Goal: Task Accomplishment & Management: Manage account settings

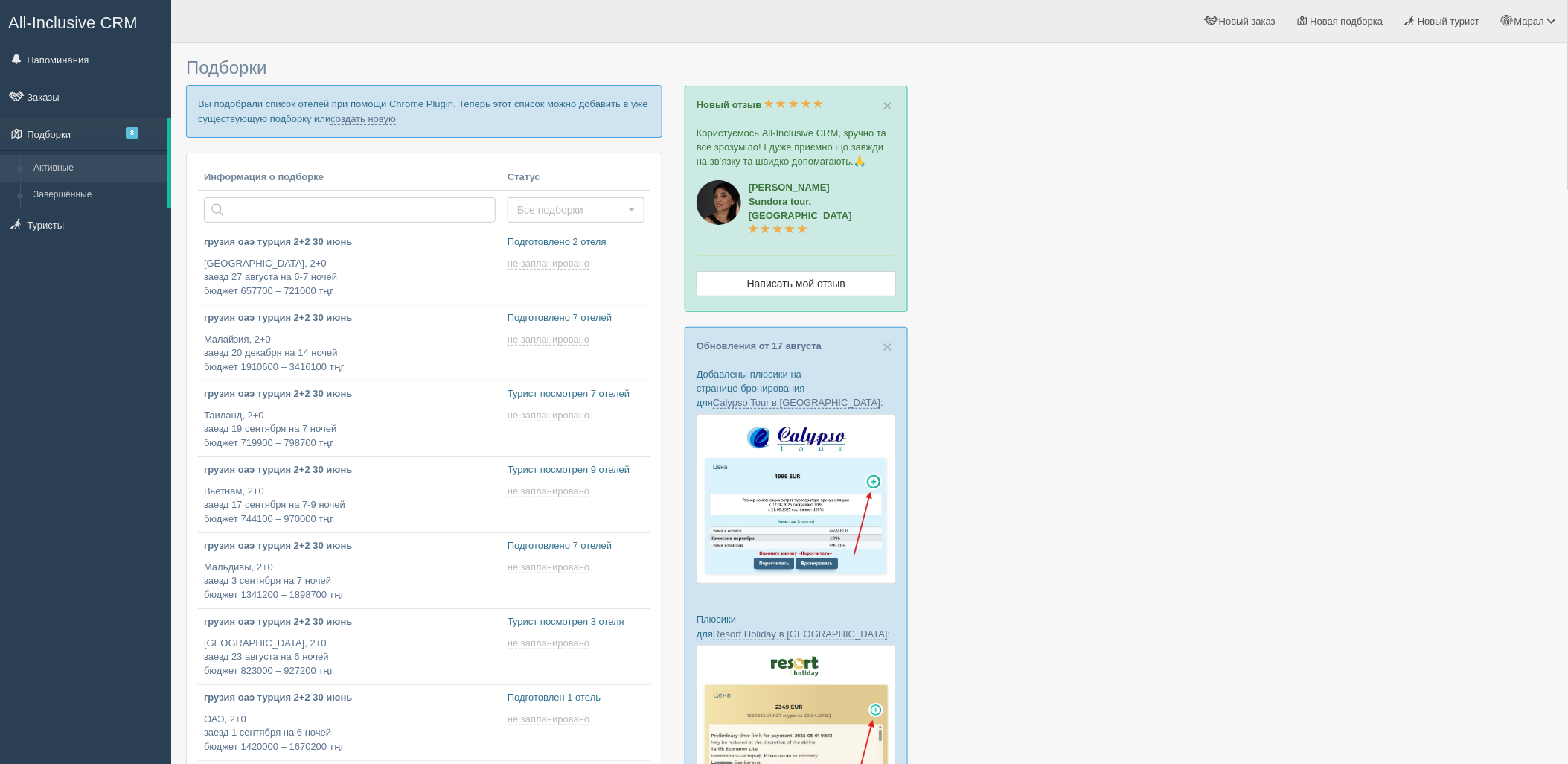
click at [363, 111] on p "Вы подобрали список отелей при помощи Chrome Plugin. Теперь этот список можно д…" at bounding box center [424, 111] width 476 height 52
click at [366, 115] on link "создать новую" at bounding box center [363, 119] width 65 height 12
type input "2025-08-21 17:20"
type input "2025-08-21 16:00"
type input "2025-08-21 12:45"
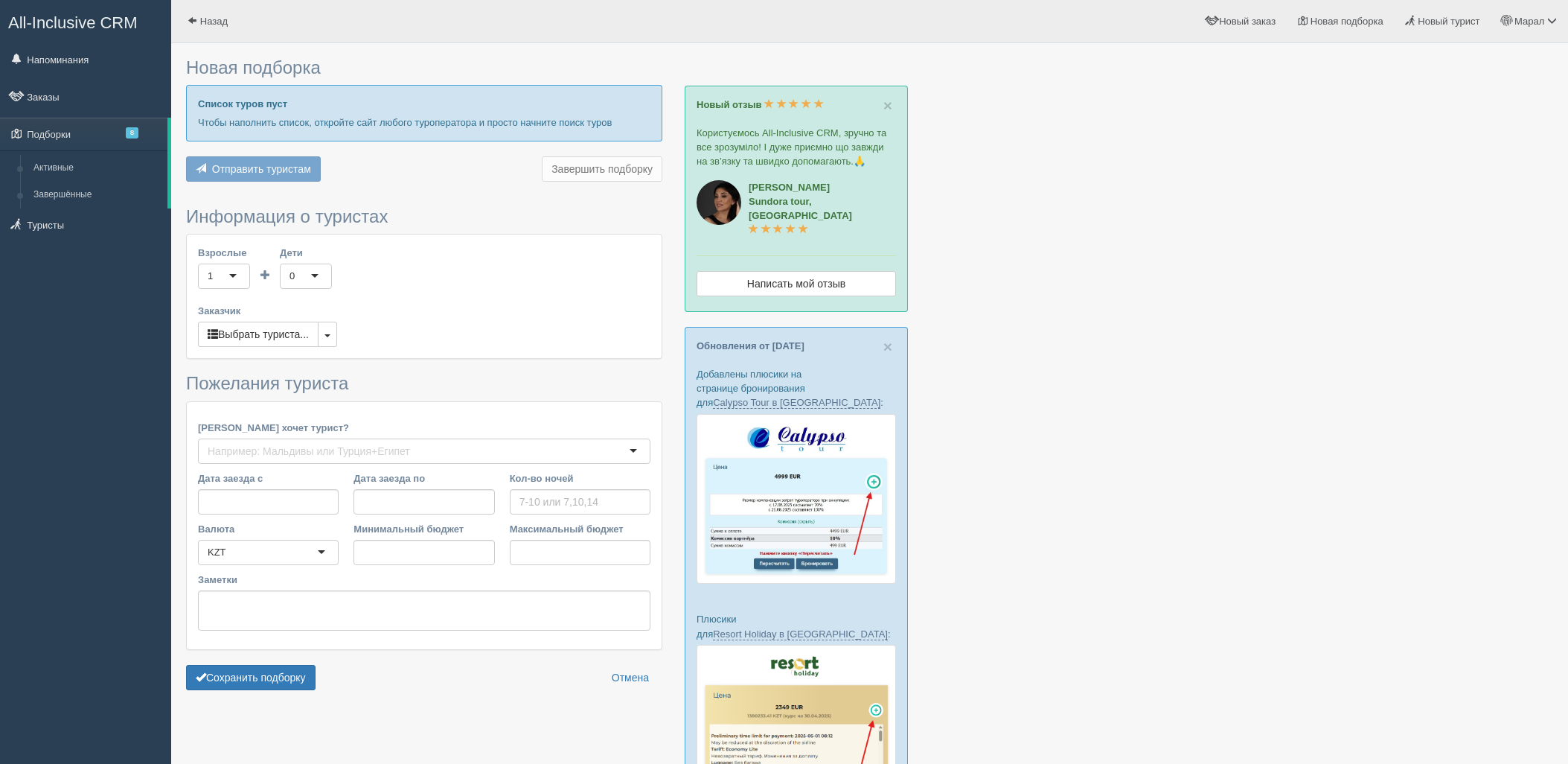
type input "2-8"
type input "1548500"
type input "1905300"
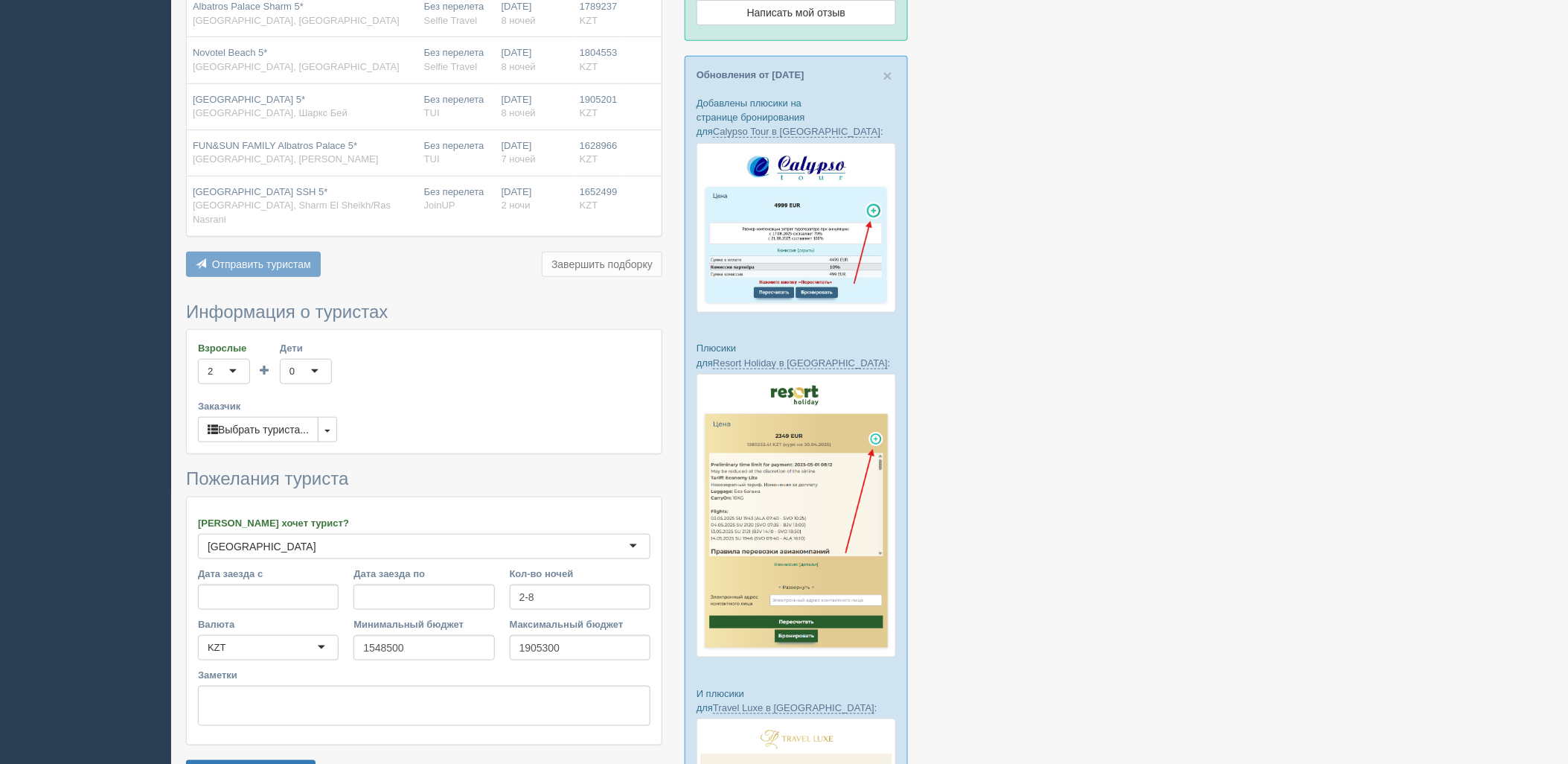
scroll to position [457, 0]
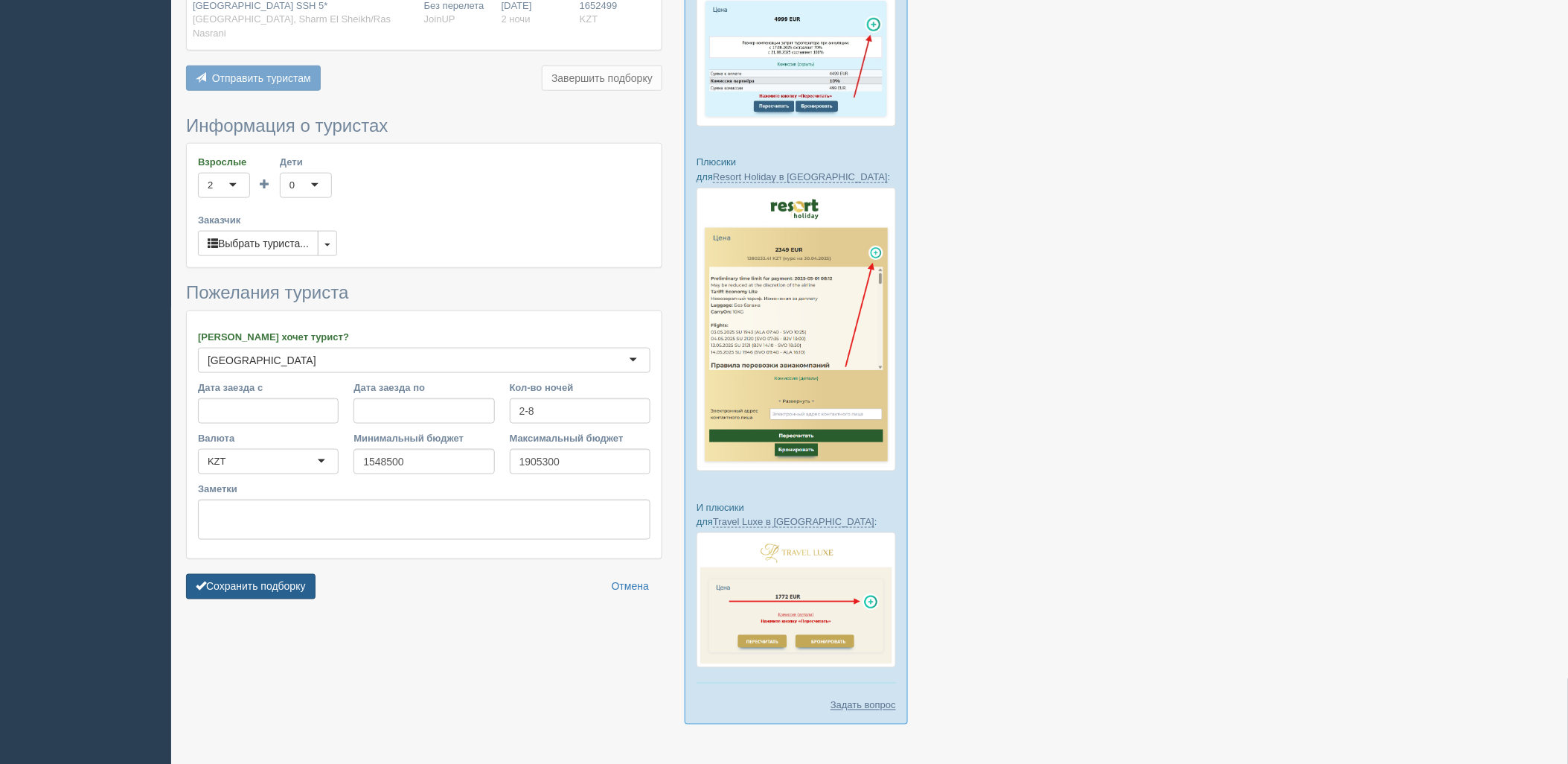
click at [280, 582] on button "Сохранить подборку" at bounding box center [250, 587] width 129 height 25
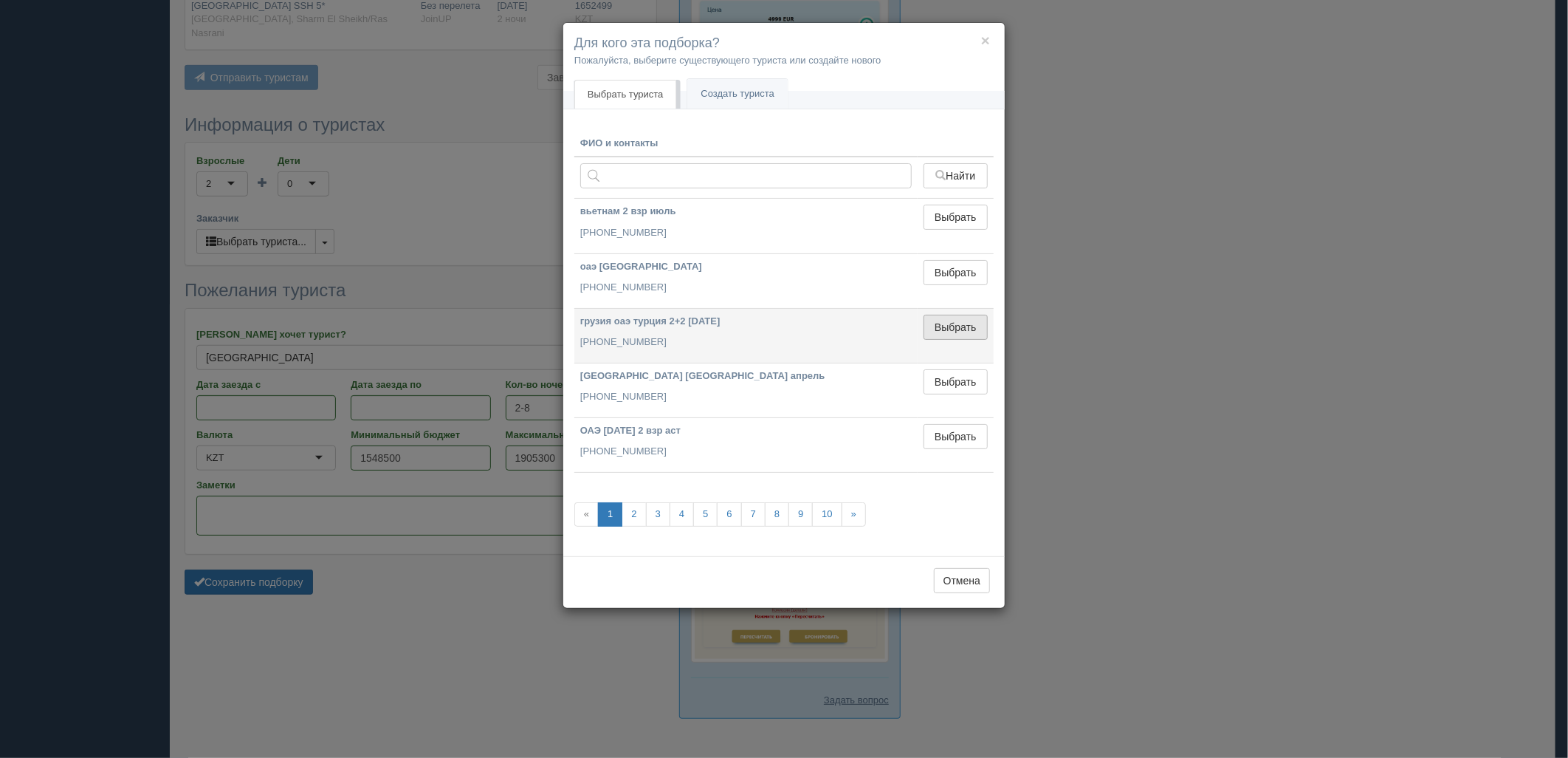
click at [964, 328] on button "Выбрать" at bounding box center [955, 327] width 64 height 25
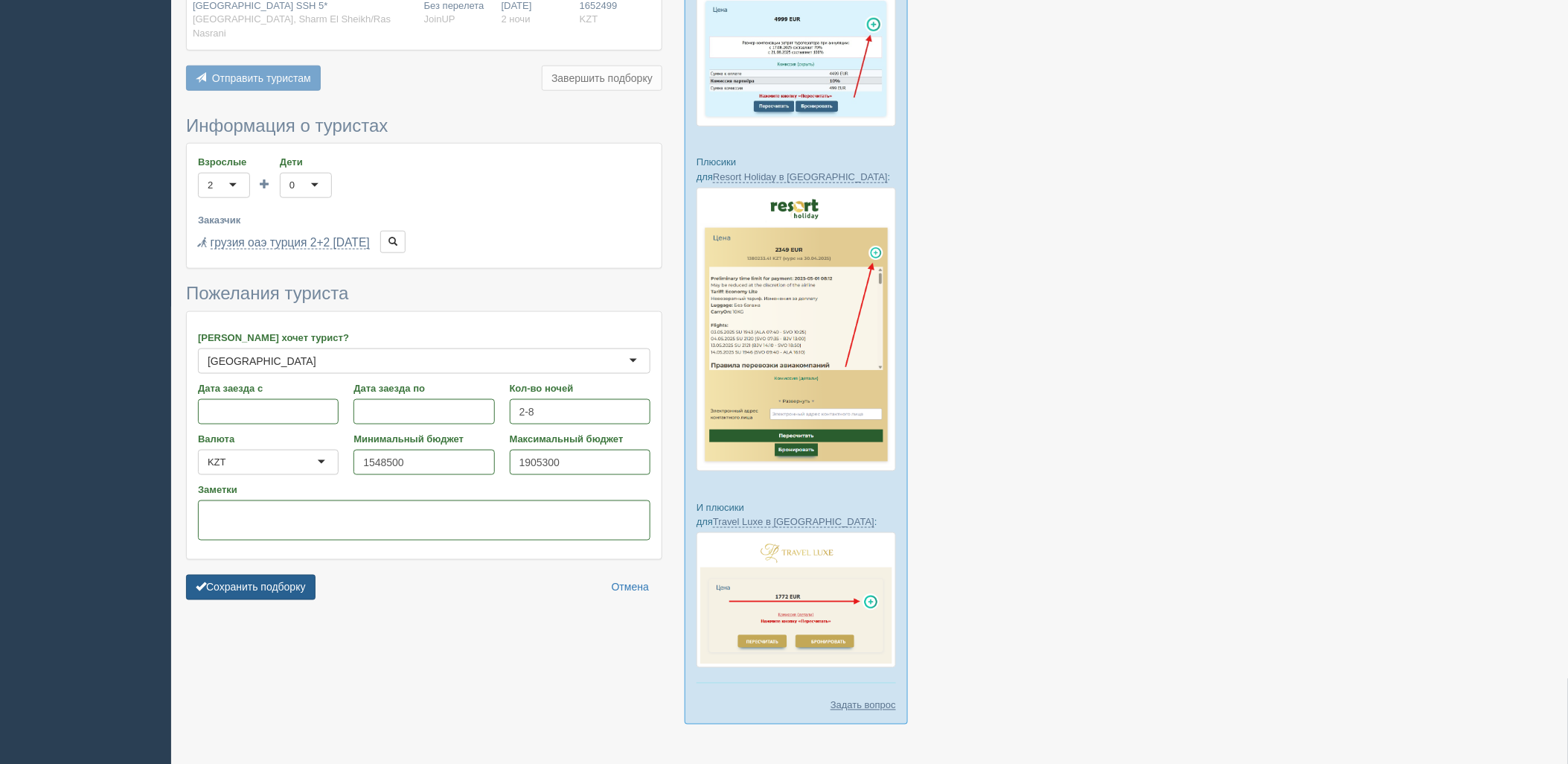
click at [291, 575] on button "Сохранить подборку" at bounding box center [250, 587] width 129 height 25
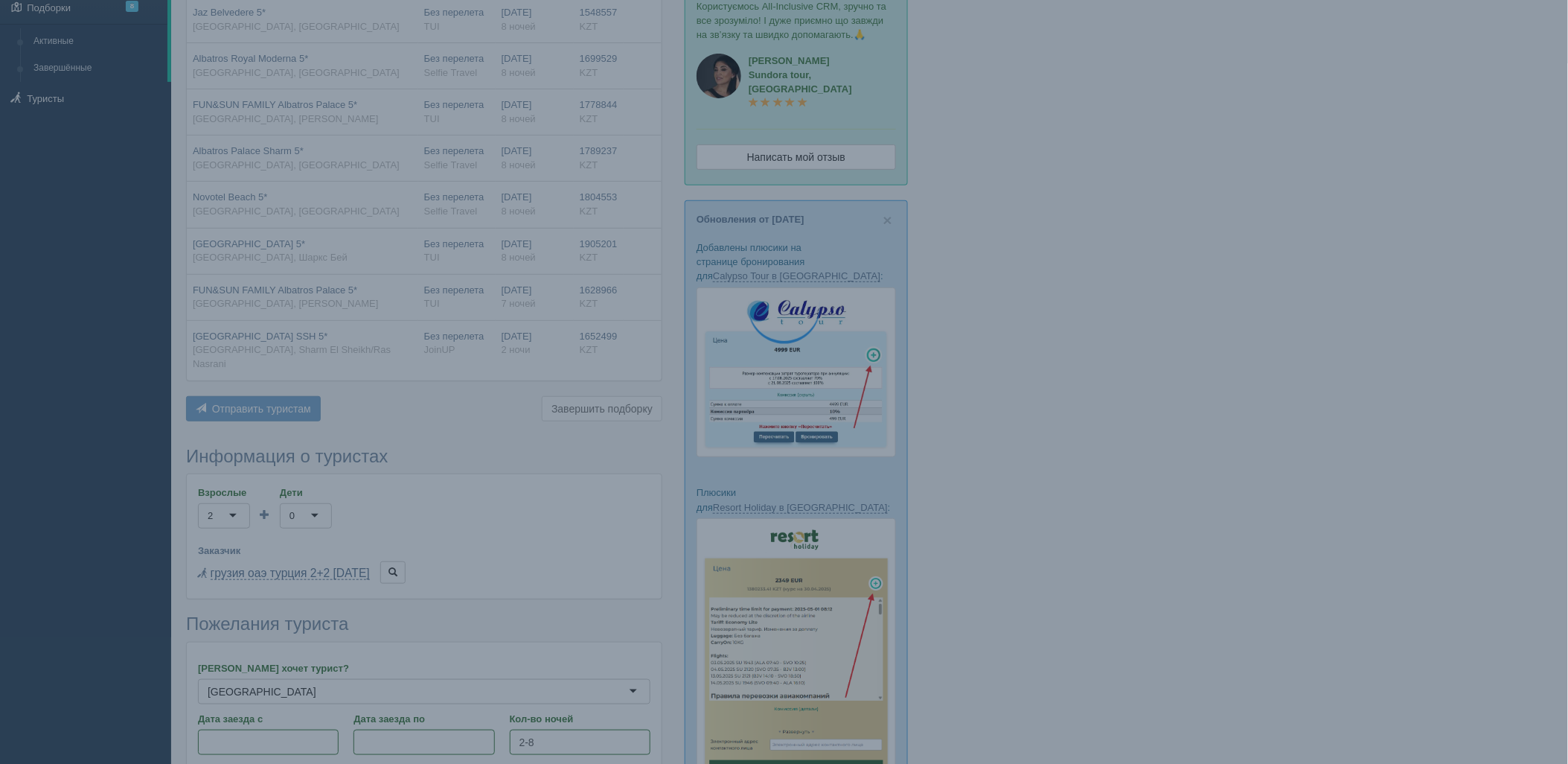
scroll to position [0, 0]
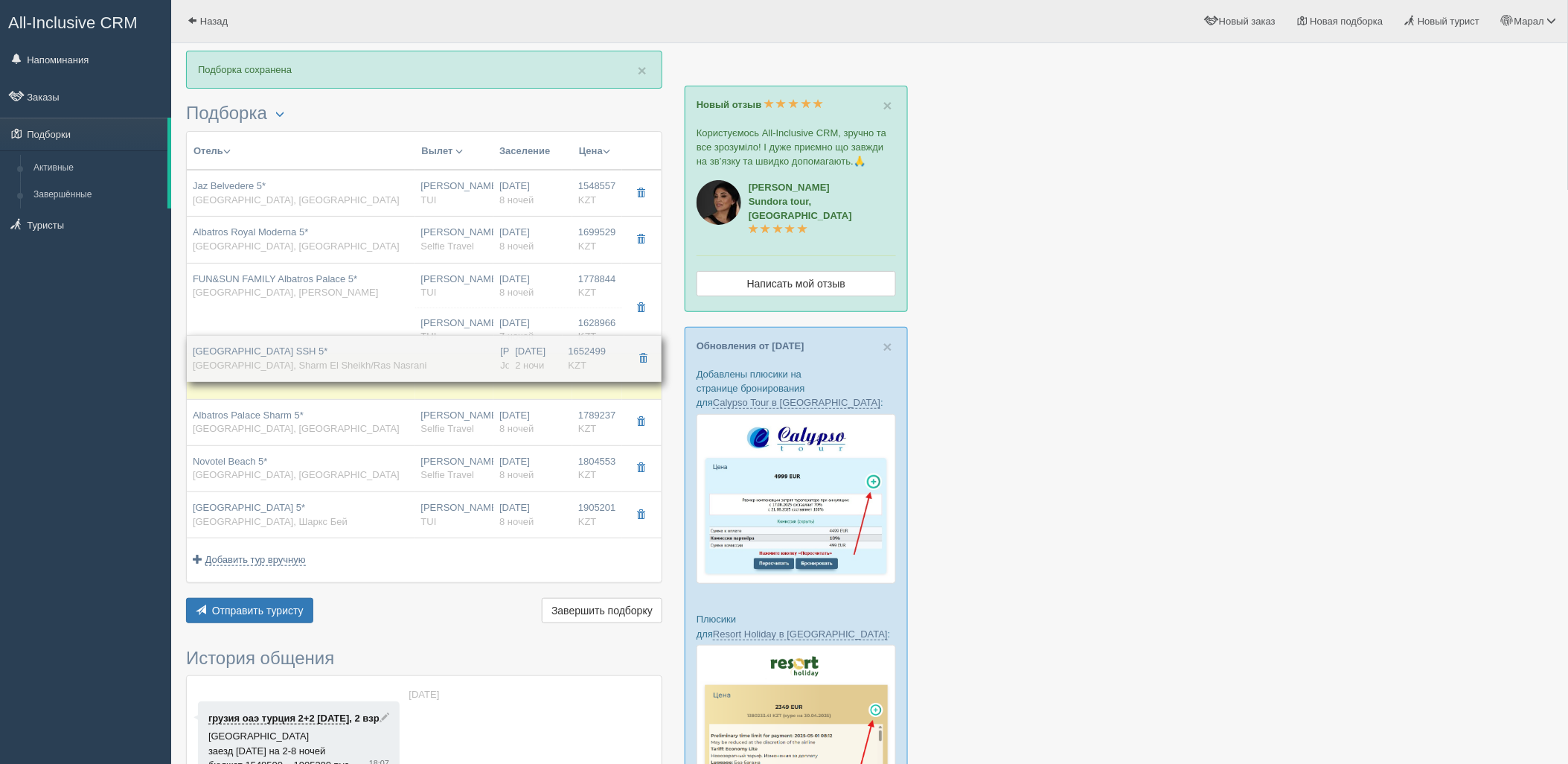
drag, startPoint x: 269, startPoint y: 517, endPoint x: 303, endPoint y: 360, distance: 160.6
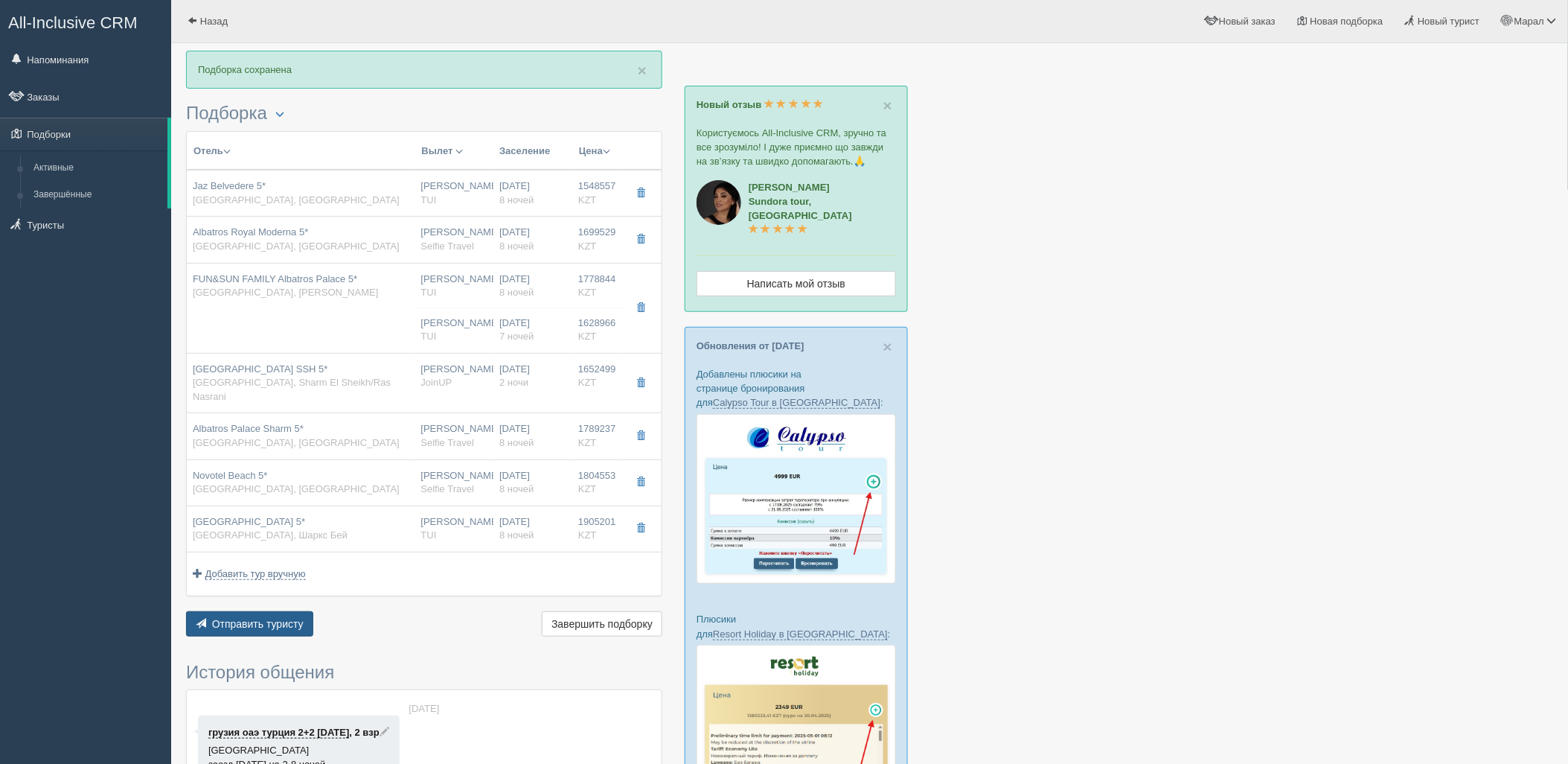
click at [268, 618] on span "Отправить туристу" at bounding box center [257, 623] width 92 height 12
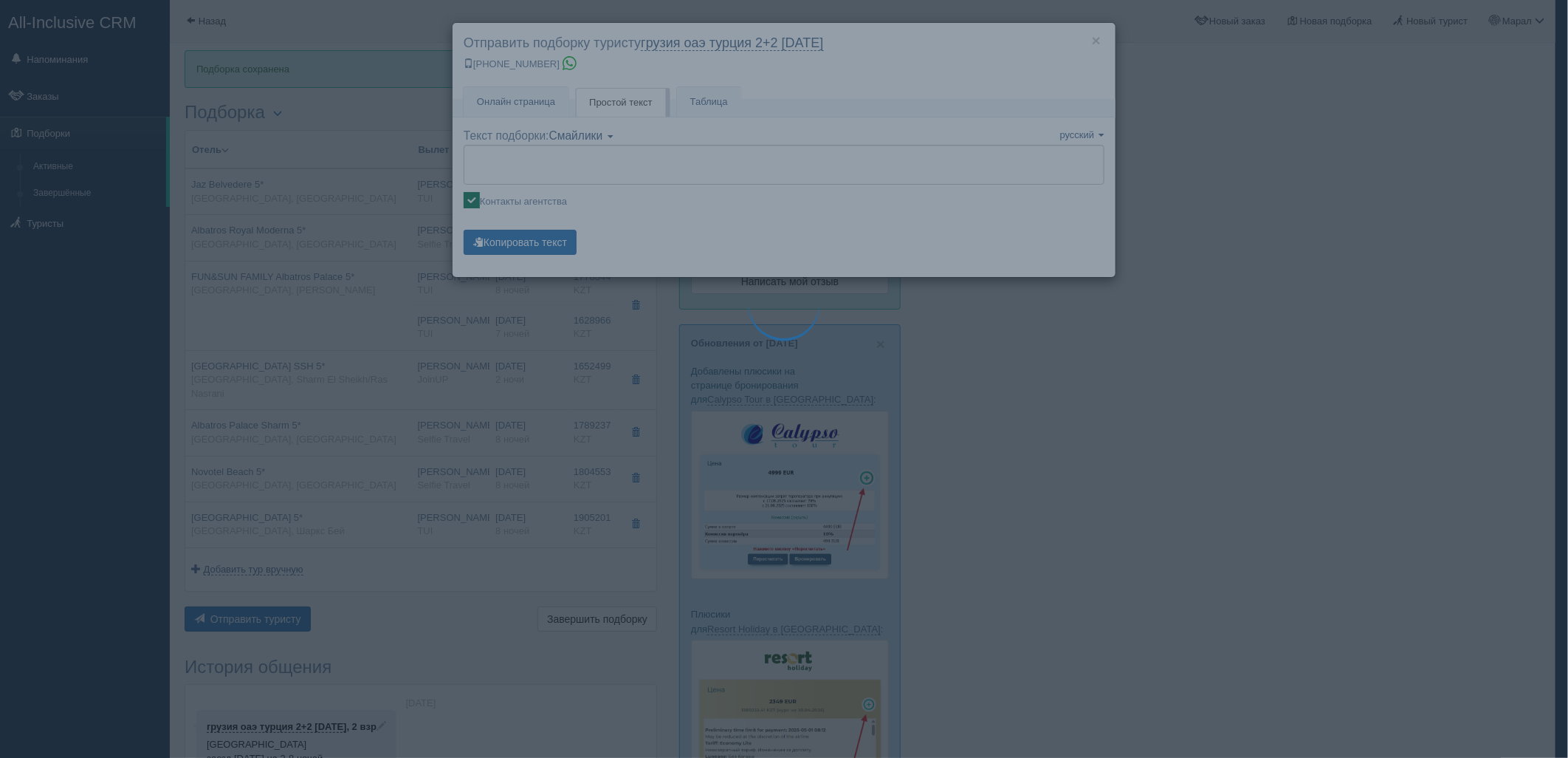
type textarea "🌞 Добрый день! Предлагаем Вам рассмотреть следующие варианты: 🌎 Египет, Шарм-эл…"
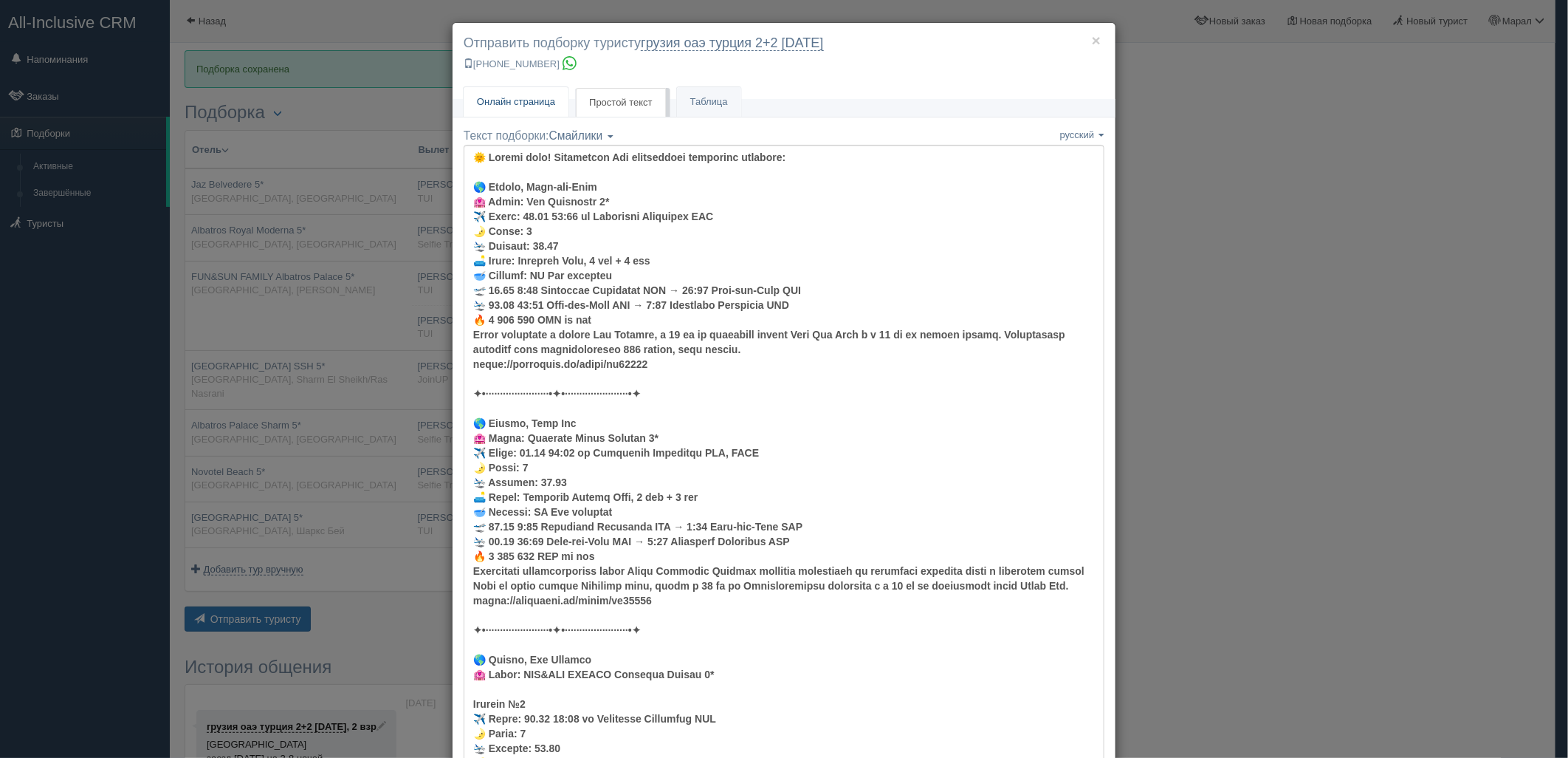
click at [518, 97] on span "Онлайн страница" at bounding box center [515, 101] width 78 height 11
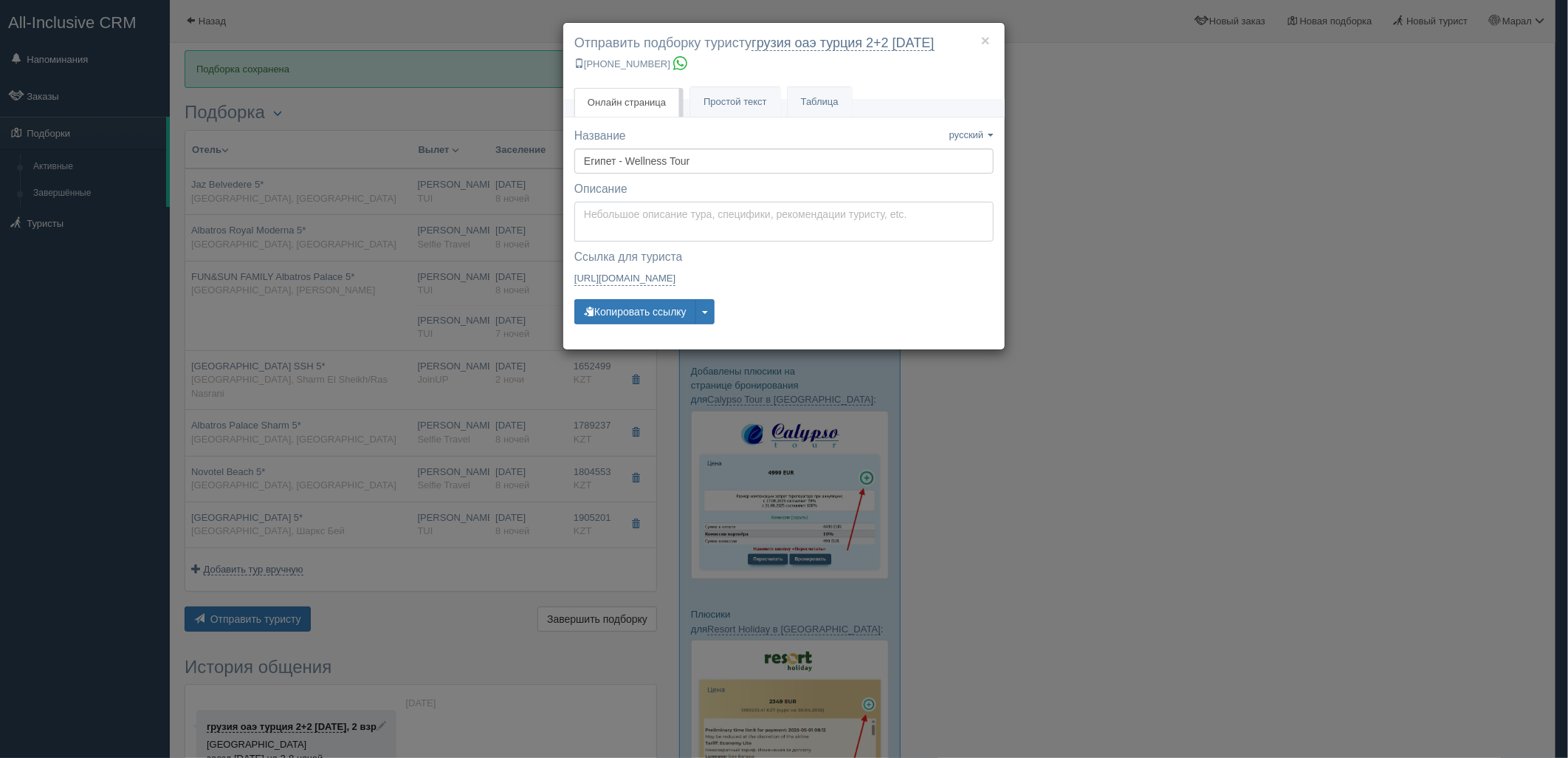
type textarea "Здравствуйте! Ниже представлены варианты туров для Вас. Для просмотра описания …"
click at [649, 209] on textarea "Здравствуйте! Ниже представлены варианты туров для Вас. Для просмотра описания …" at bounding box center [784, 221] width 420 height 40
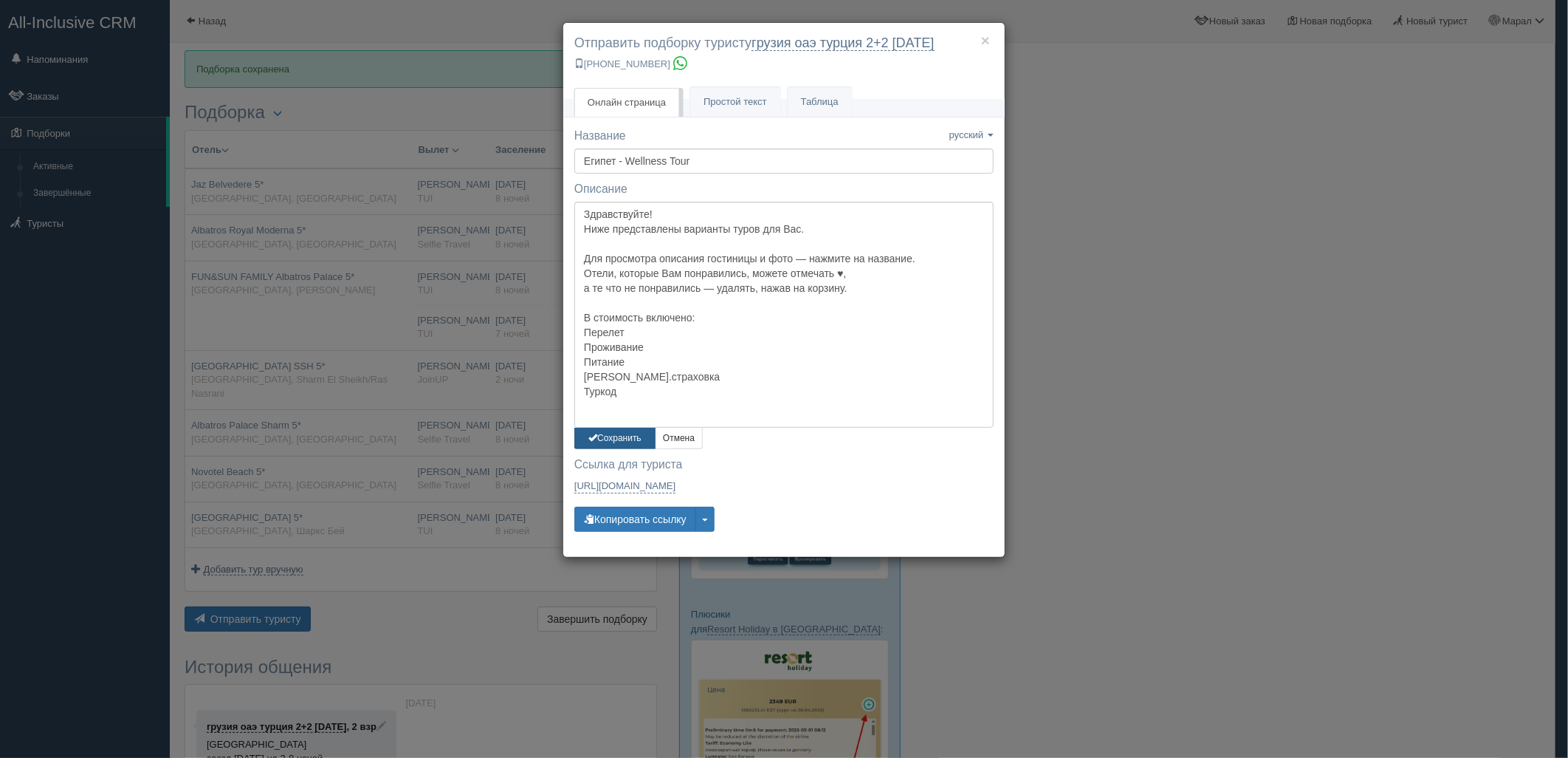
click at [616, 439] on button "Сохранить" at bounding box center [615, 438] width 81 height 21
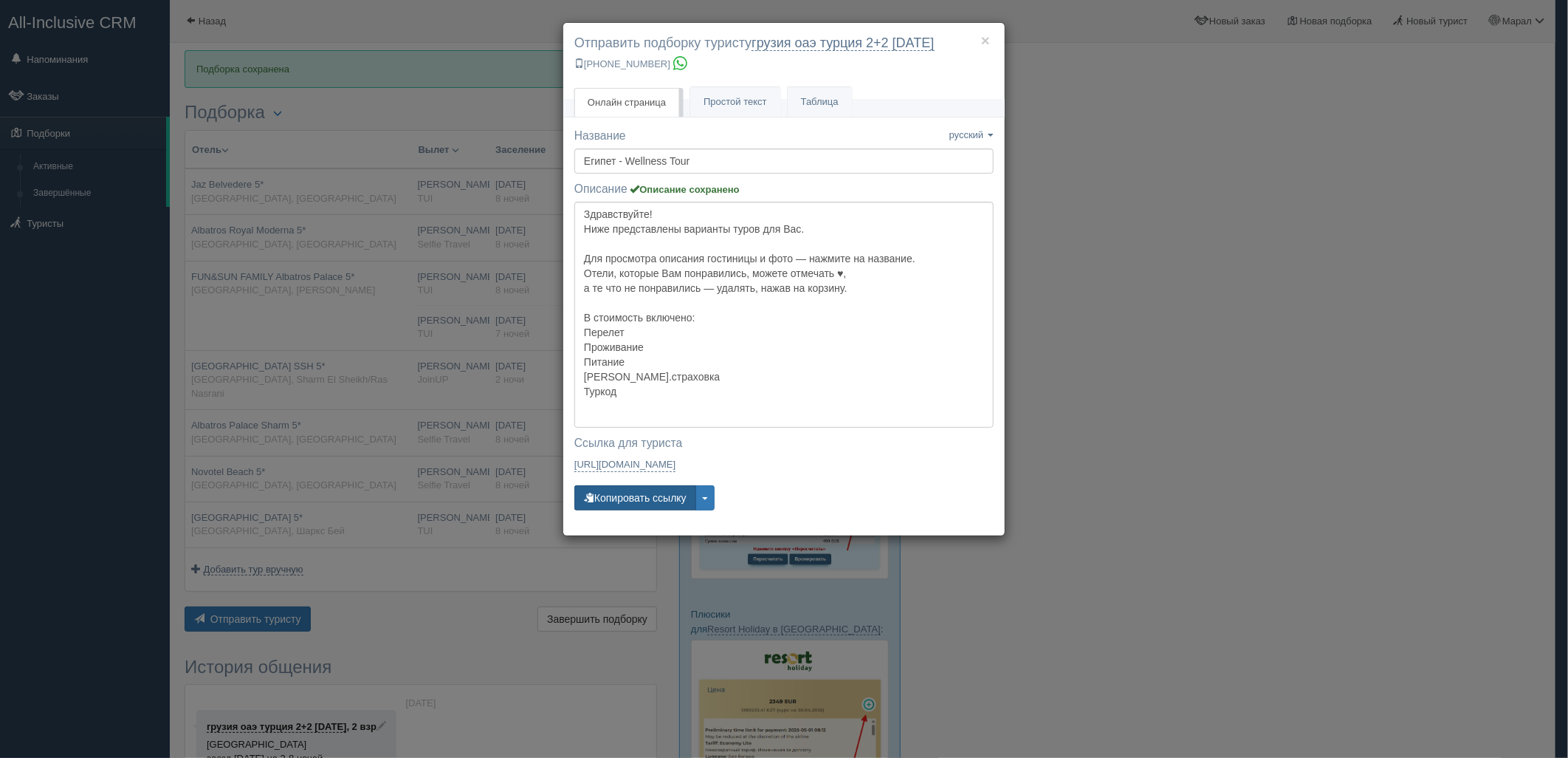
click at [626, 492] on button "Копировать ссылку" at bounding box center [635, 498] width 121 height 25
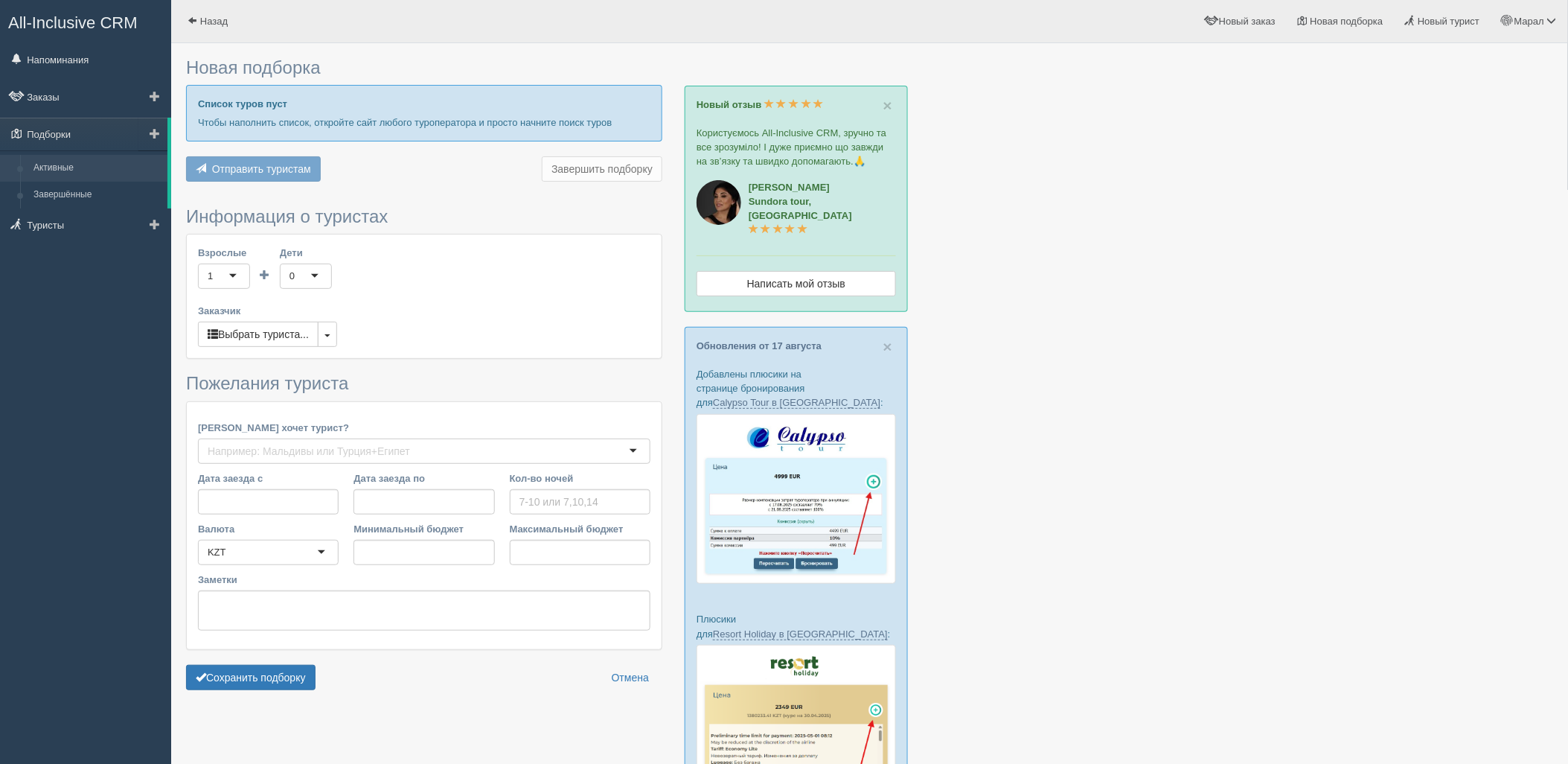
click at [56, 165] on link "Активные" at bounding box center [97, 168] width 140 height 27
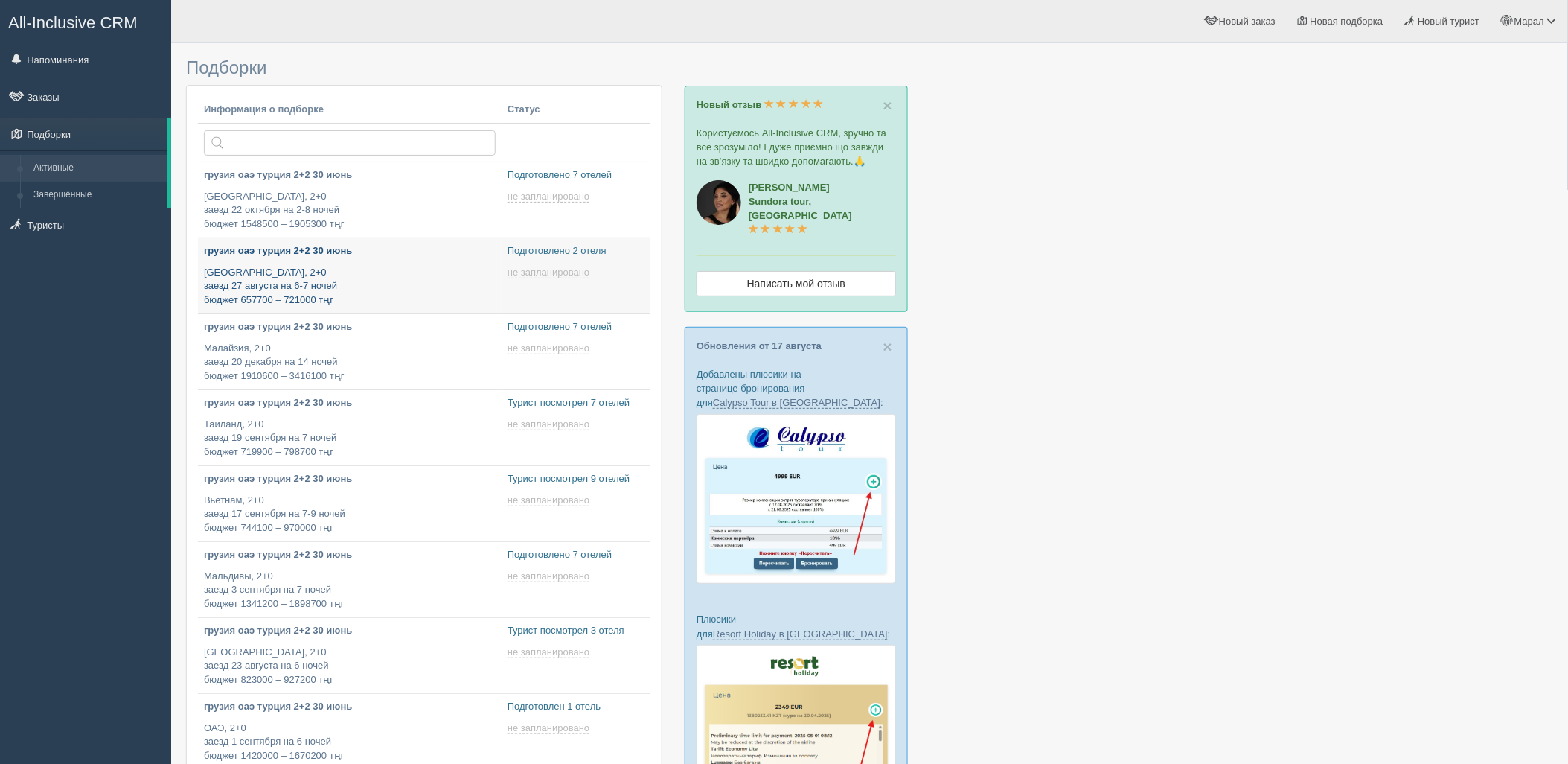
type input "2025-08-21 17:20"
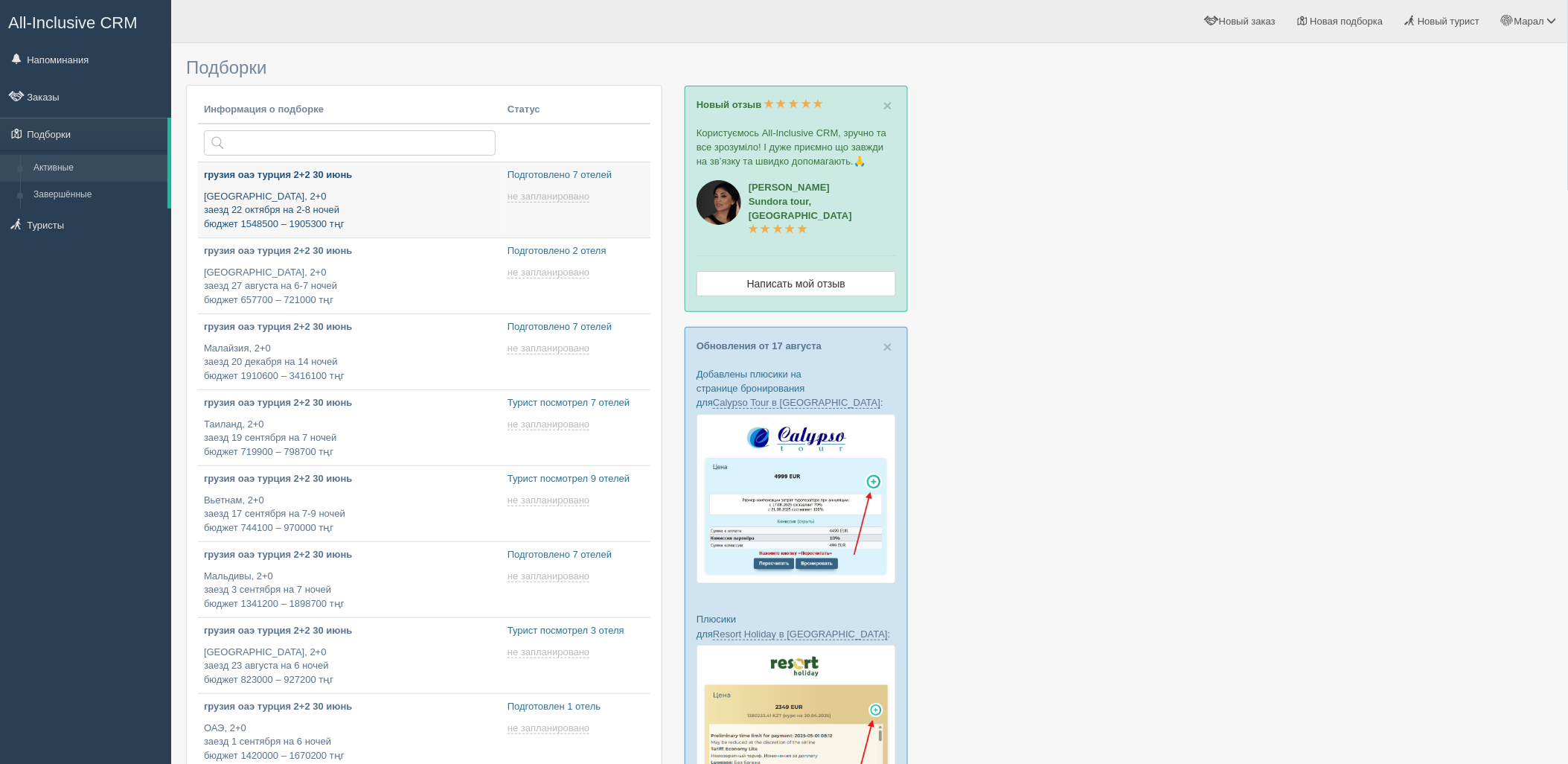
type input "[DATE] 19:05"
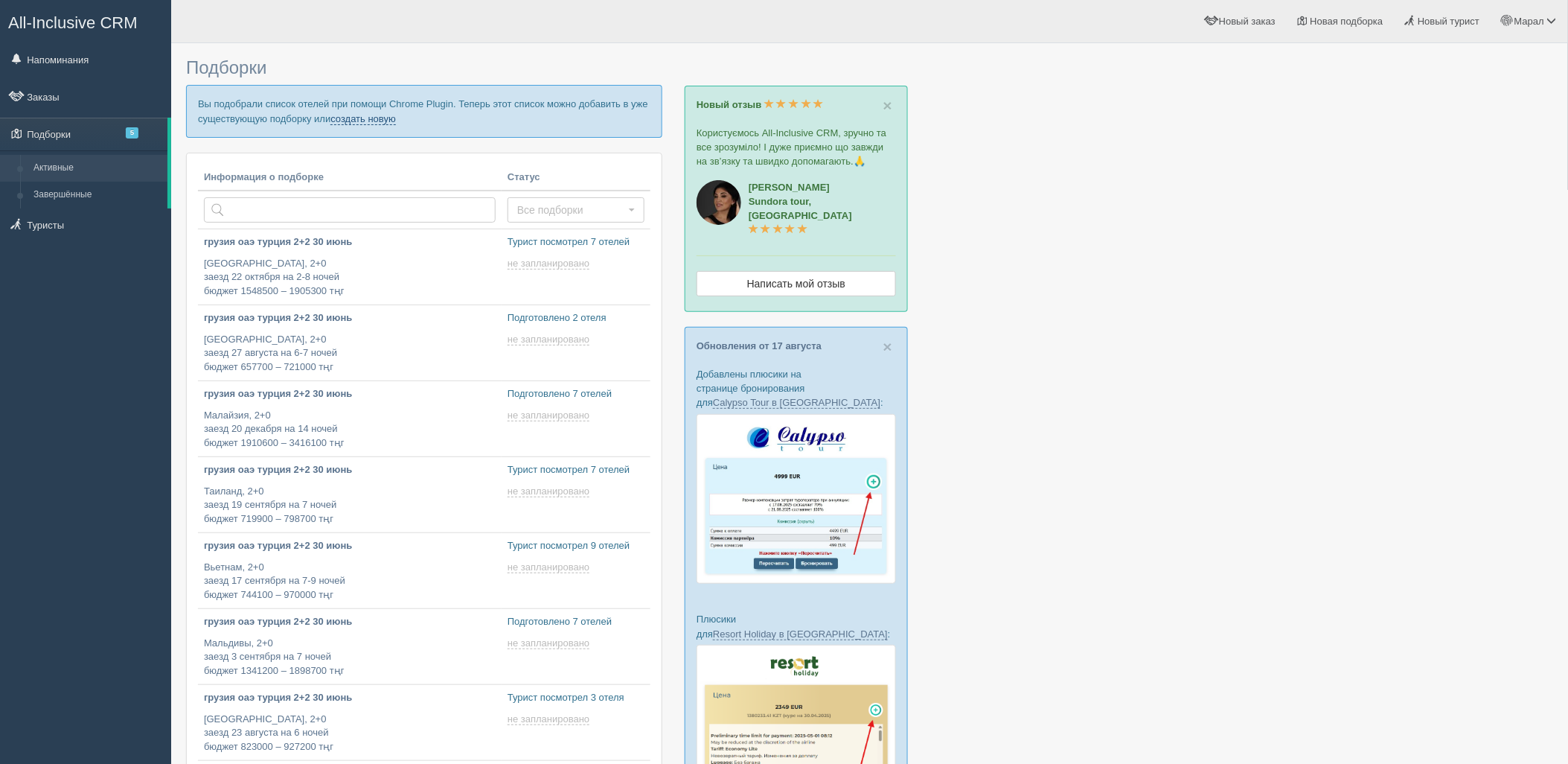
click at [350, 116] on link "создать новую" at bounding box center [363, 119] width 65 height 12
type input "[DATE] 17:20"
type input "[DATE] 16:30"
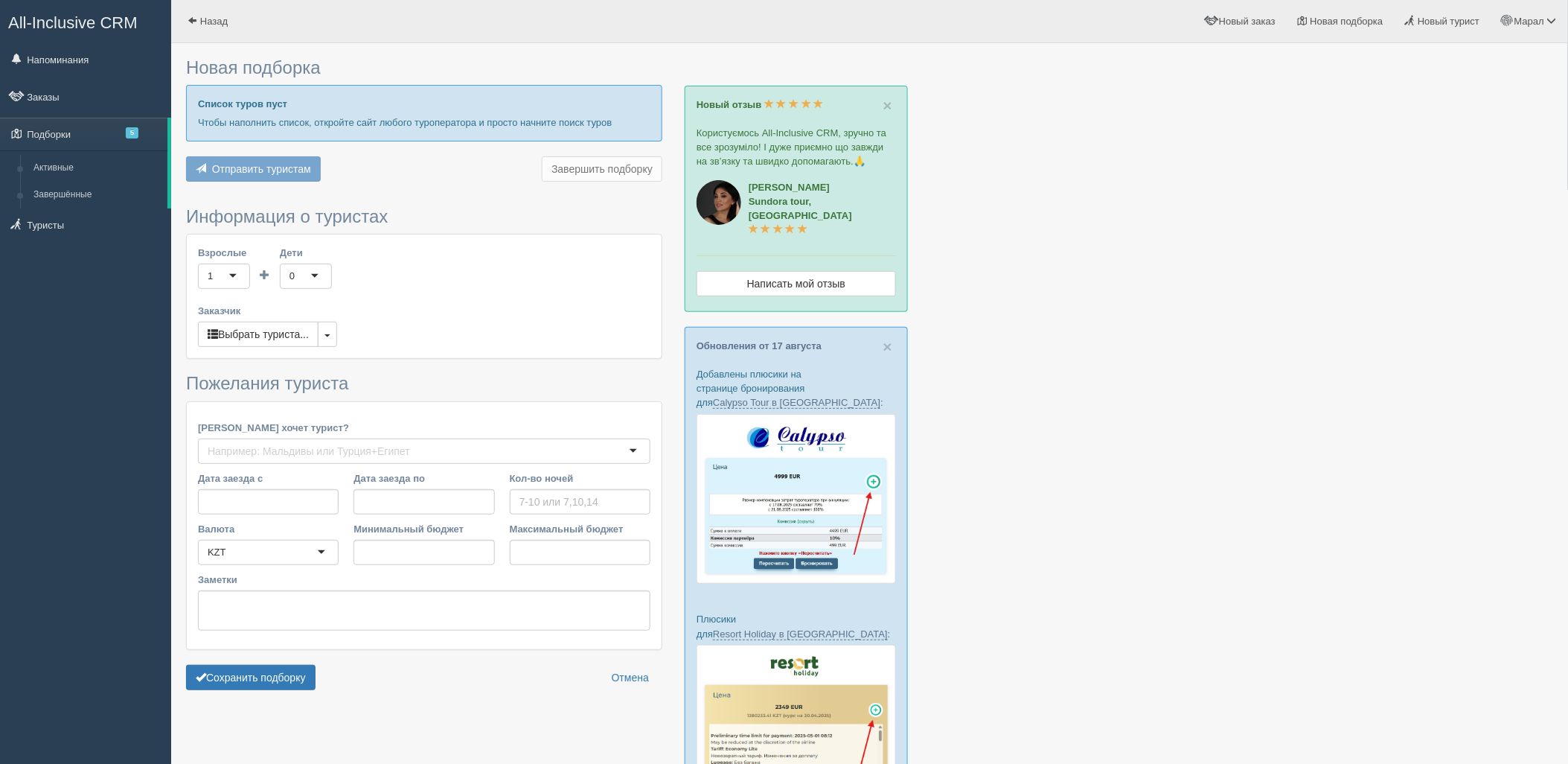
type input "7-8"
type input "2249800"
type input "2500400"
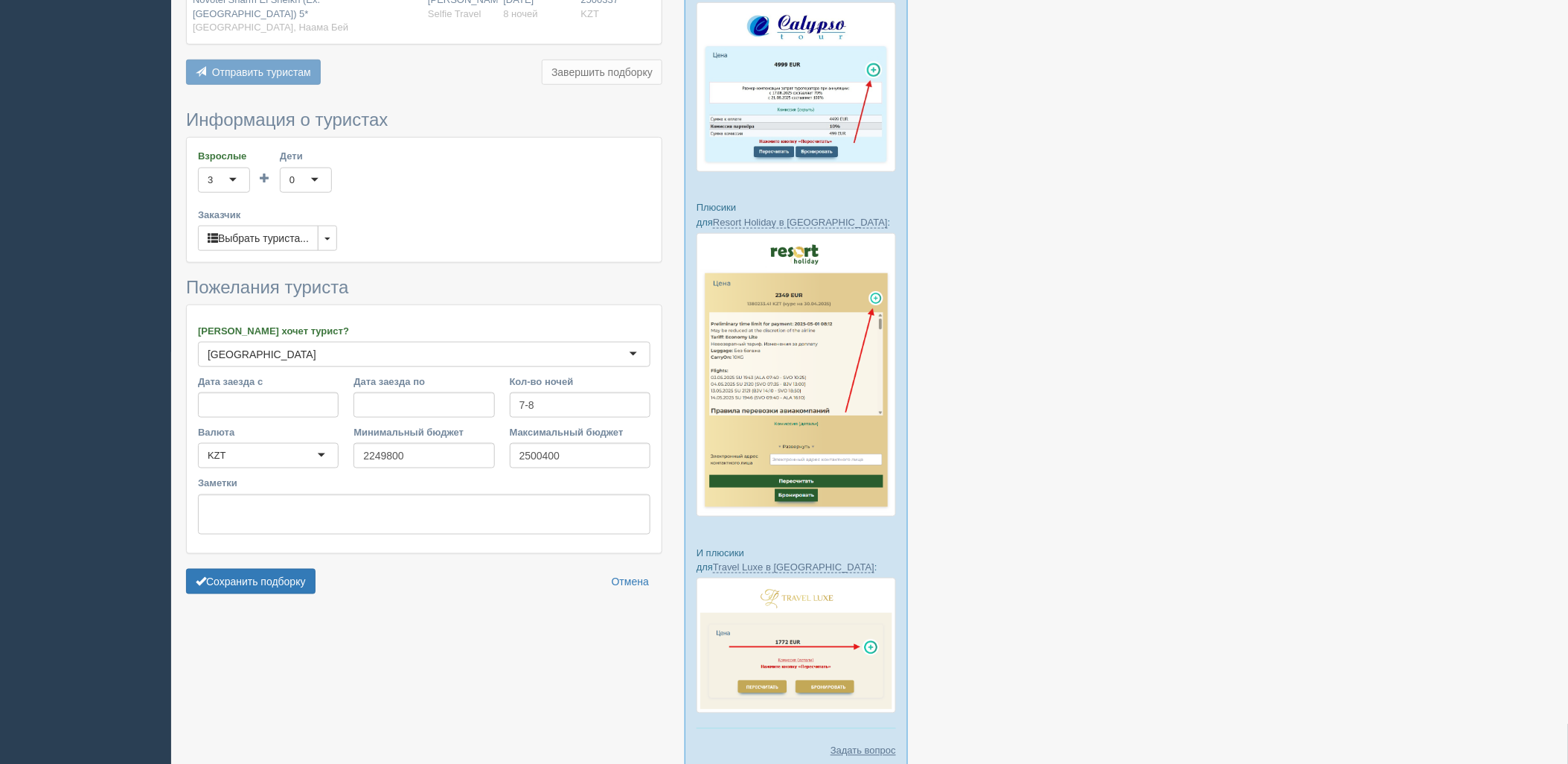
scroll to position [413, 0]
click at [272, 567] on button "Сохранить подборку" at bounding box center [250, 579] width 129 height 25
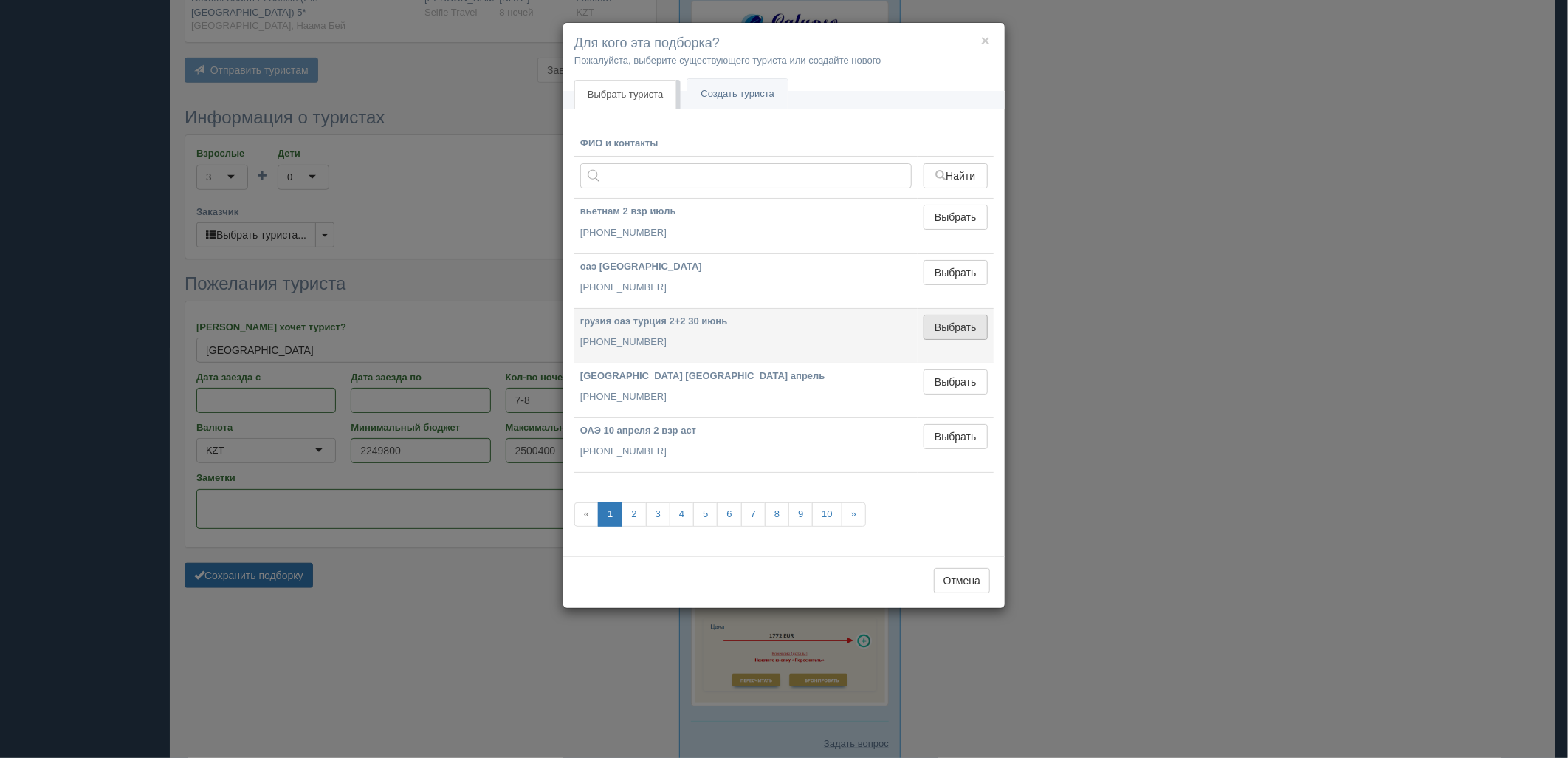
click at [940, 334] on button "Выбрать" at bounding box center [955, 327] width 64 height 25
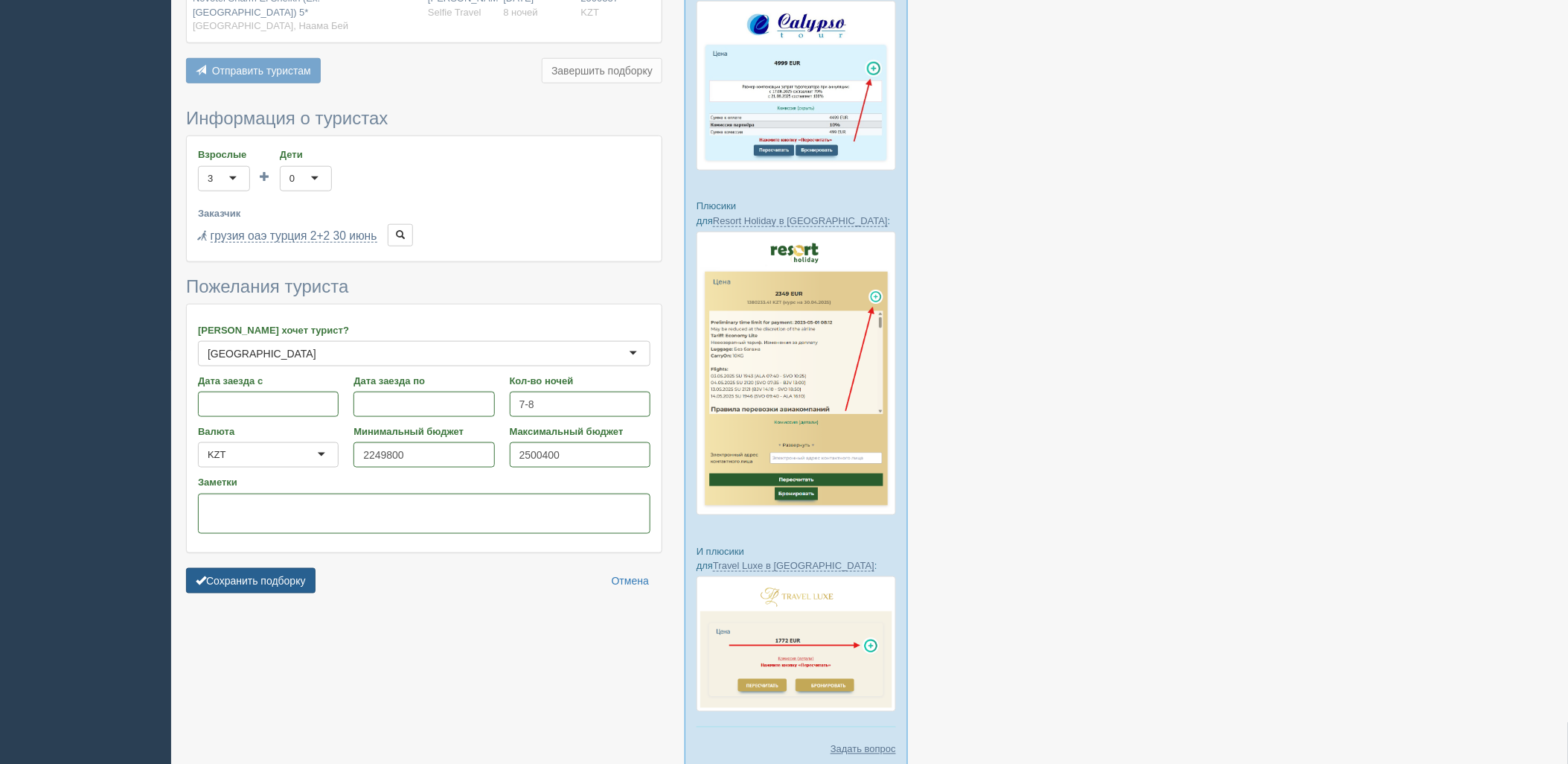
click at [301, 568] on button "Сохранить подборку" at bounding box center [250, 580] width 129 height 25
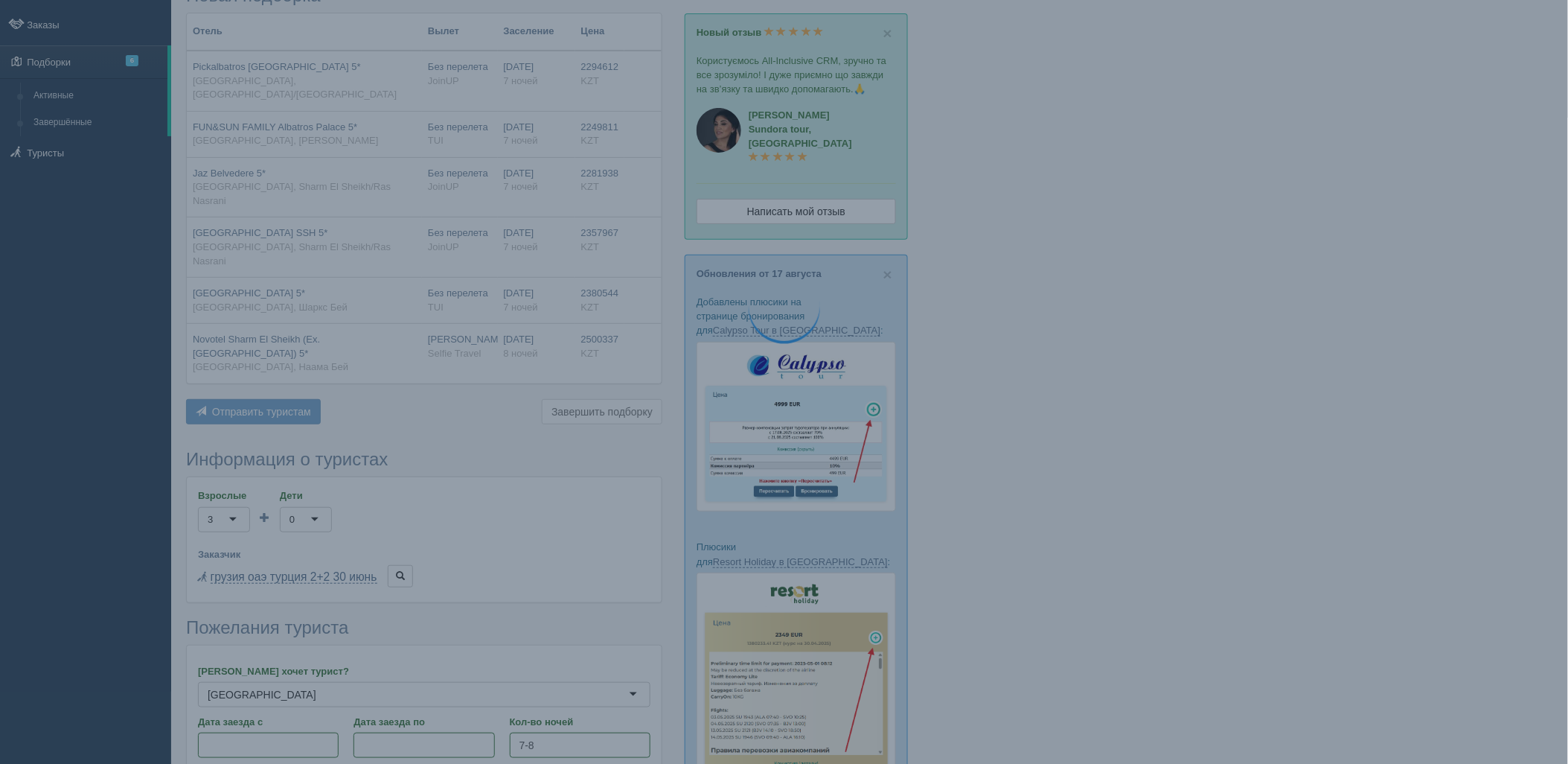
scroll to position [82, 0]
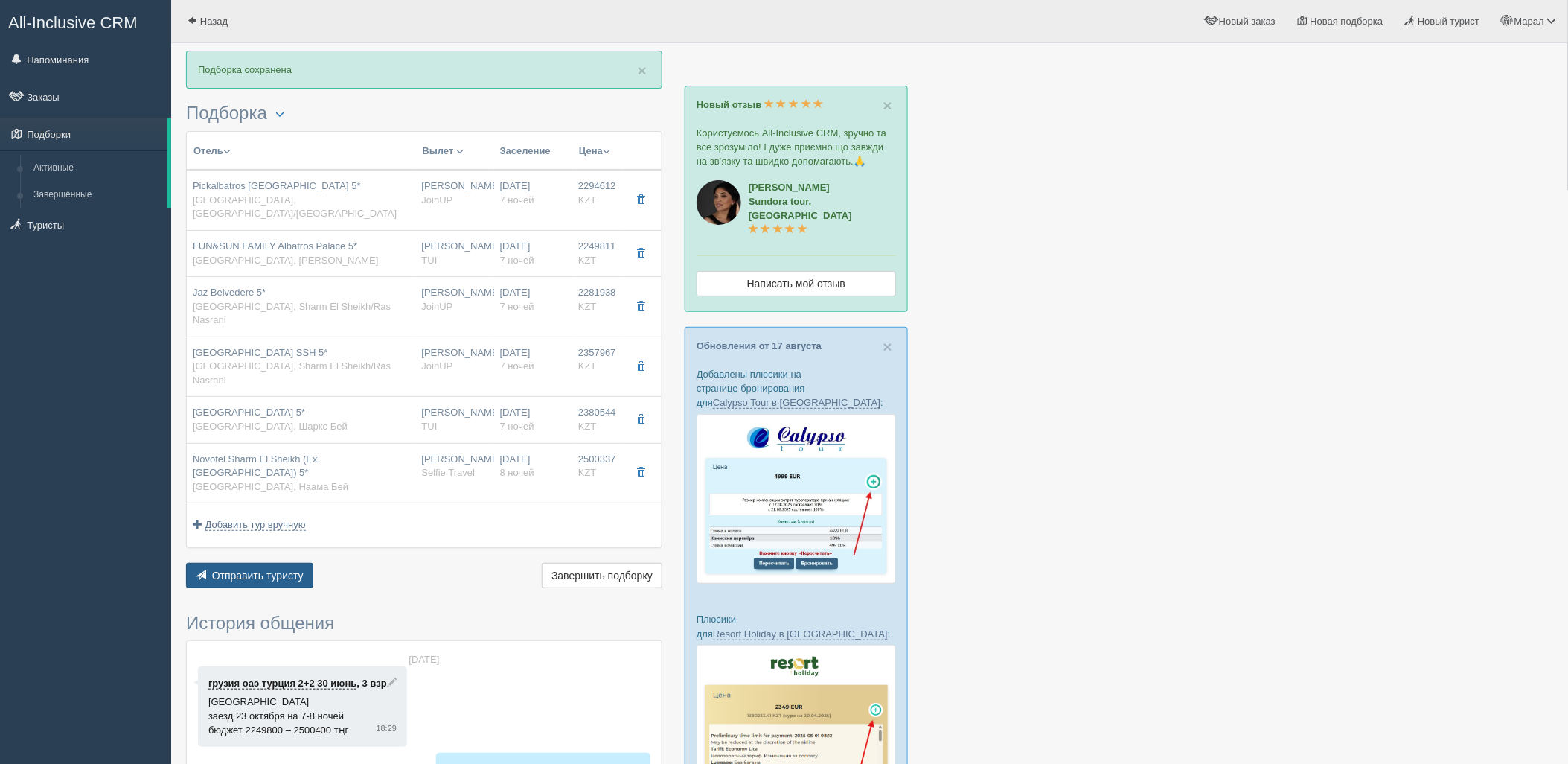
click at [296, 569] on span "Отправить туристу" at bounding box center [257, 575] width 92 height 12
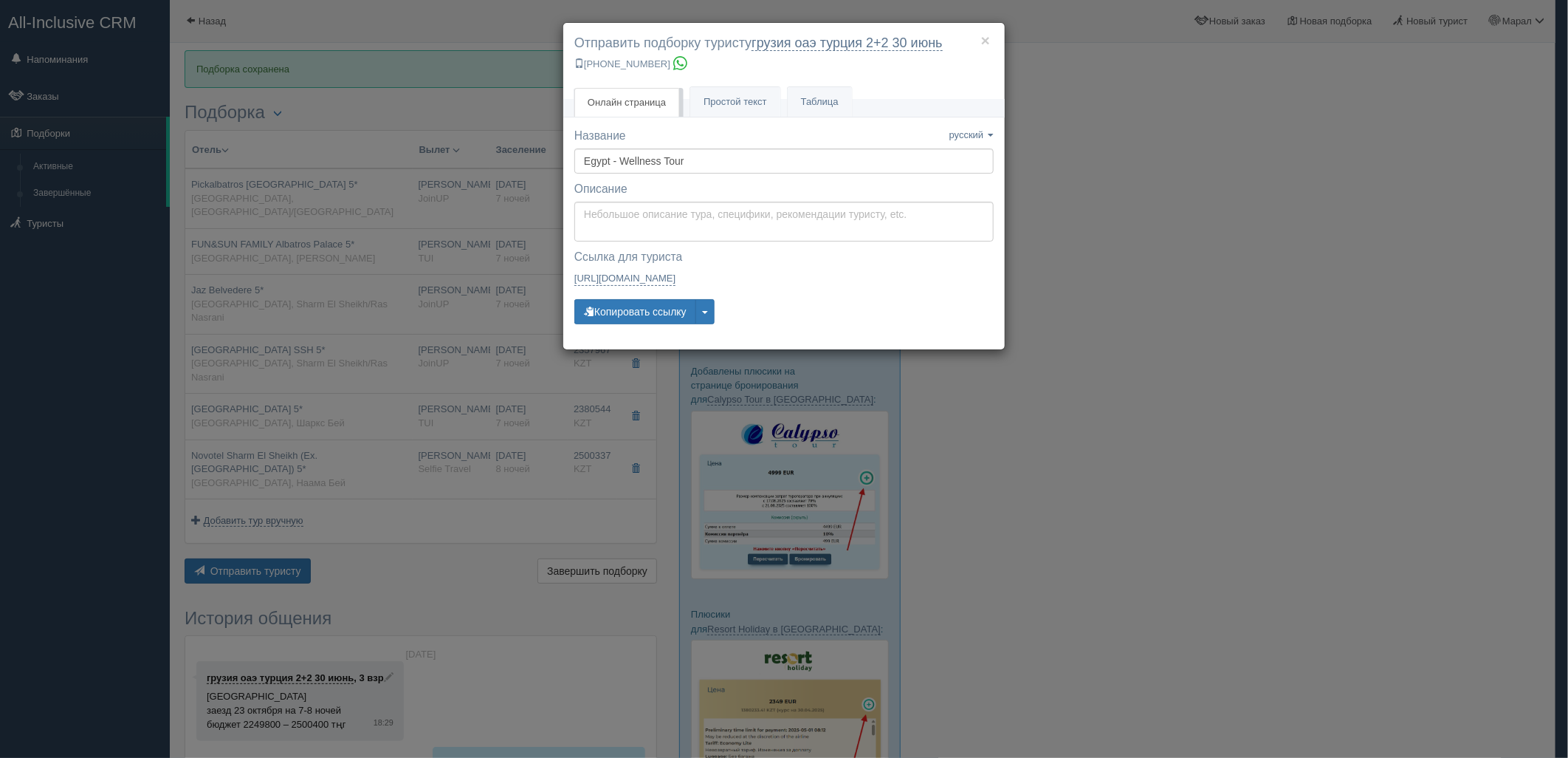
click at [325, 432] on div "× Отправить подборку туристу грузия оаэ [GEOGRAPHIC_DATA] 2+2 [DATE] [PHONE_NUM…" at bounding box center [784, 379] width 1568 height 758
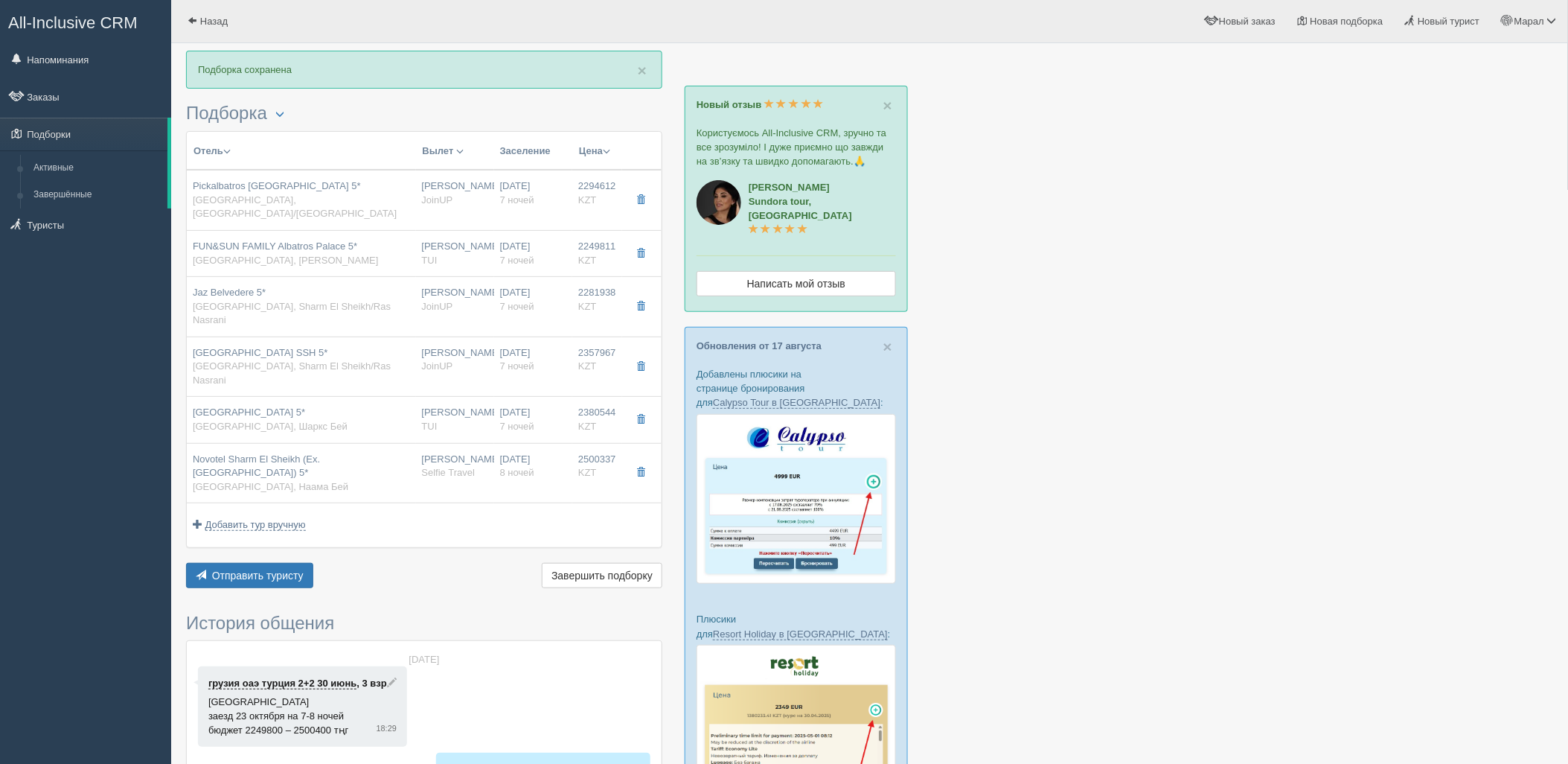
click at [347, 406] on div "[GEOGRAPHIC_DATA] 5* [GEOGRAPHIC_DATA], Шаркс Бей" at bounding box center [301, 419] width 217 height 27
type input "[GEOGRAPHIC_DATA] 5*"
type input "[URL][DOMAIN_NAME]"
type textarea "[GEOGRAPHIC_DATA] and SPA имеет выгодное расположение по отношению к основным, …"
type input "[GEOGRAPHIC_DATA]"
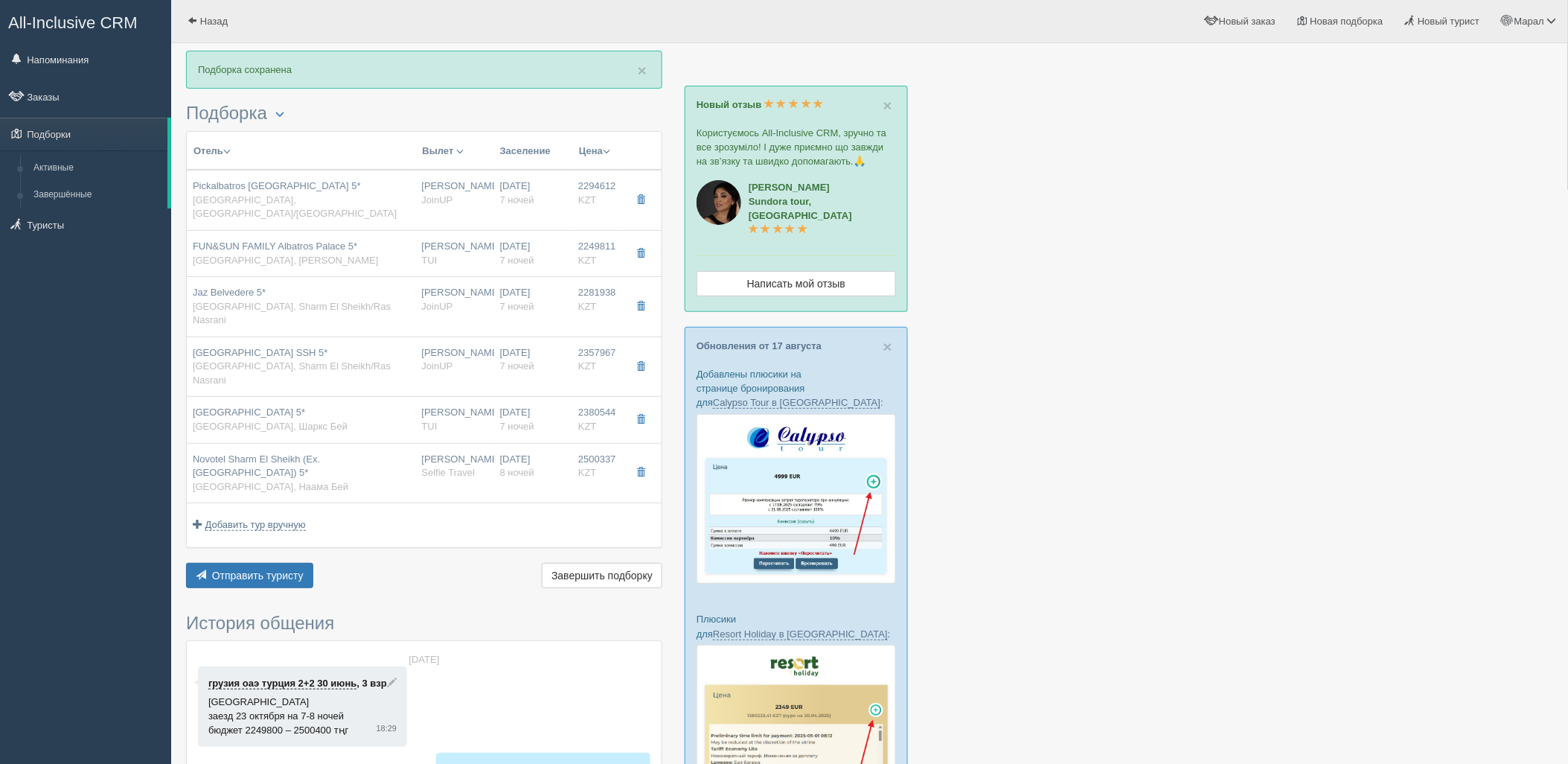
type input "[PERSON_NAME]"
type input "2380544.00"
type input "1190272.00"
type input "[PERSON_NAME]"
type input "Шарм-эль-Шейх SSH"
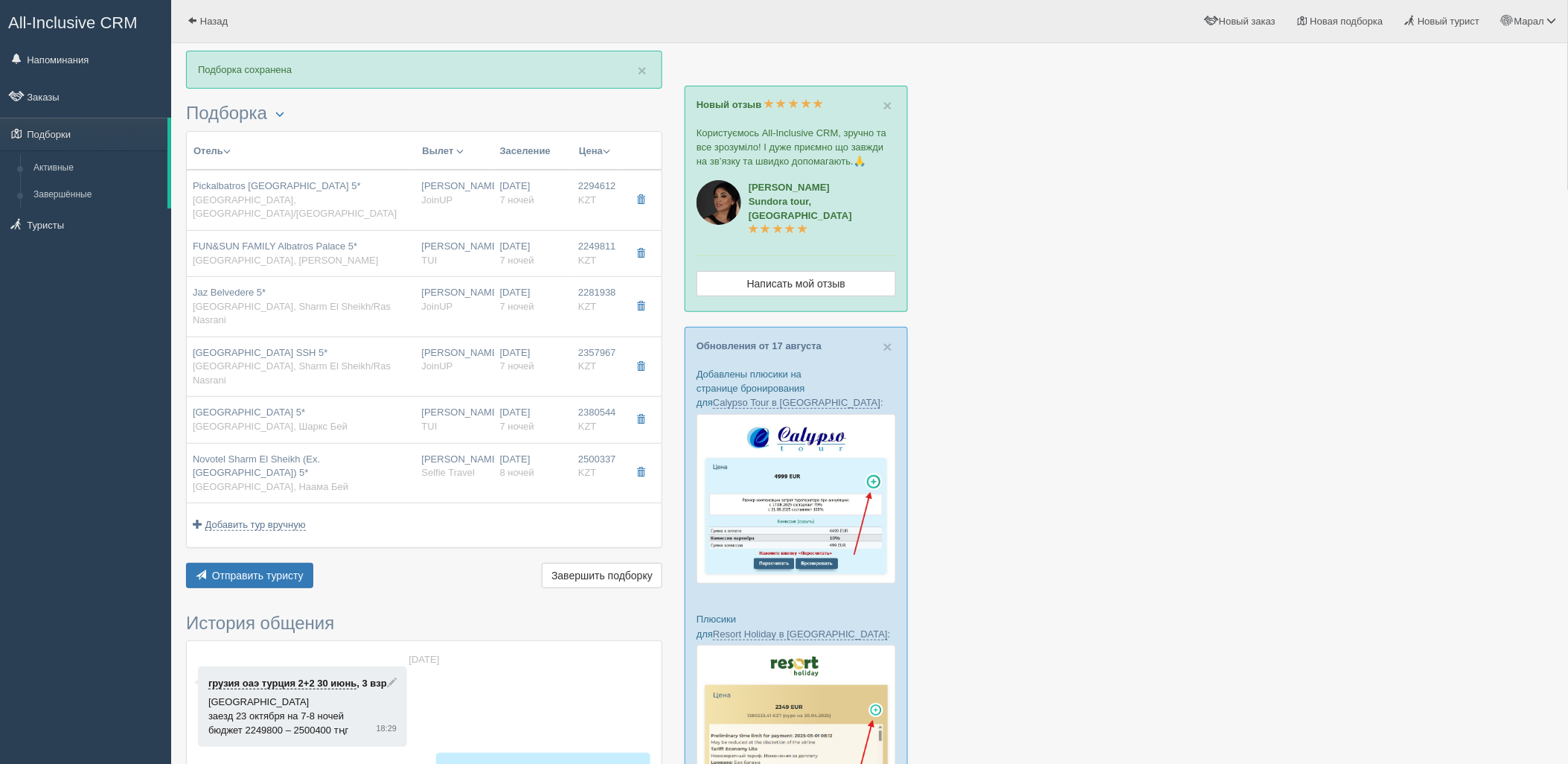
type input "11:30"
type input "14:45"
type input "Air Cairo"
type input "01:50"
type input "10:30"
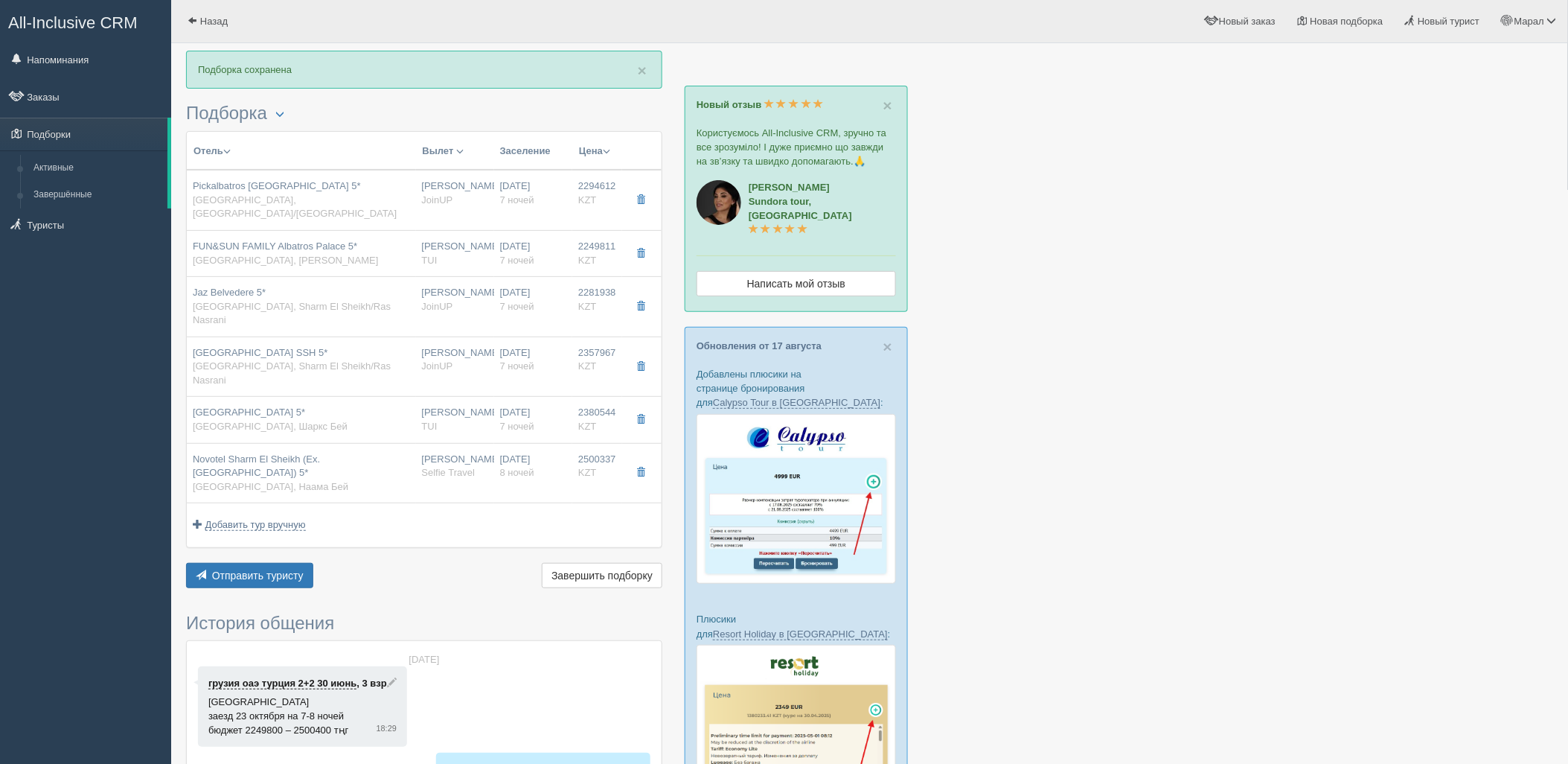
type input "7"
type input "[GEOGRAPHIC_DATA]"
type input "Bed & Breakfast"
type input "TUI"
type input "[URL][DOMAIN_NAME]"
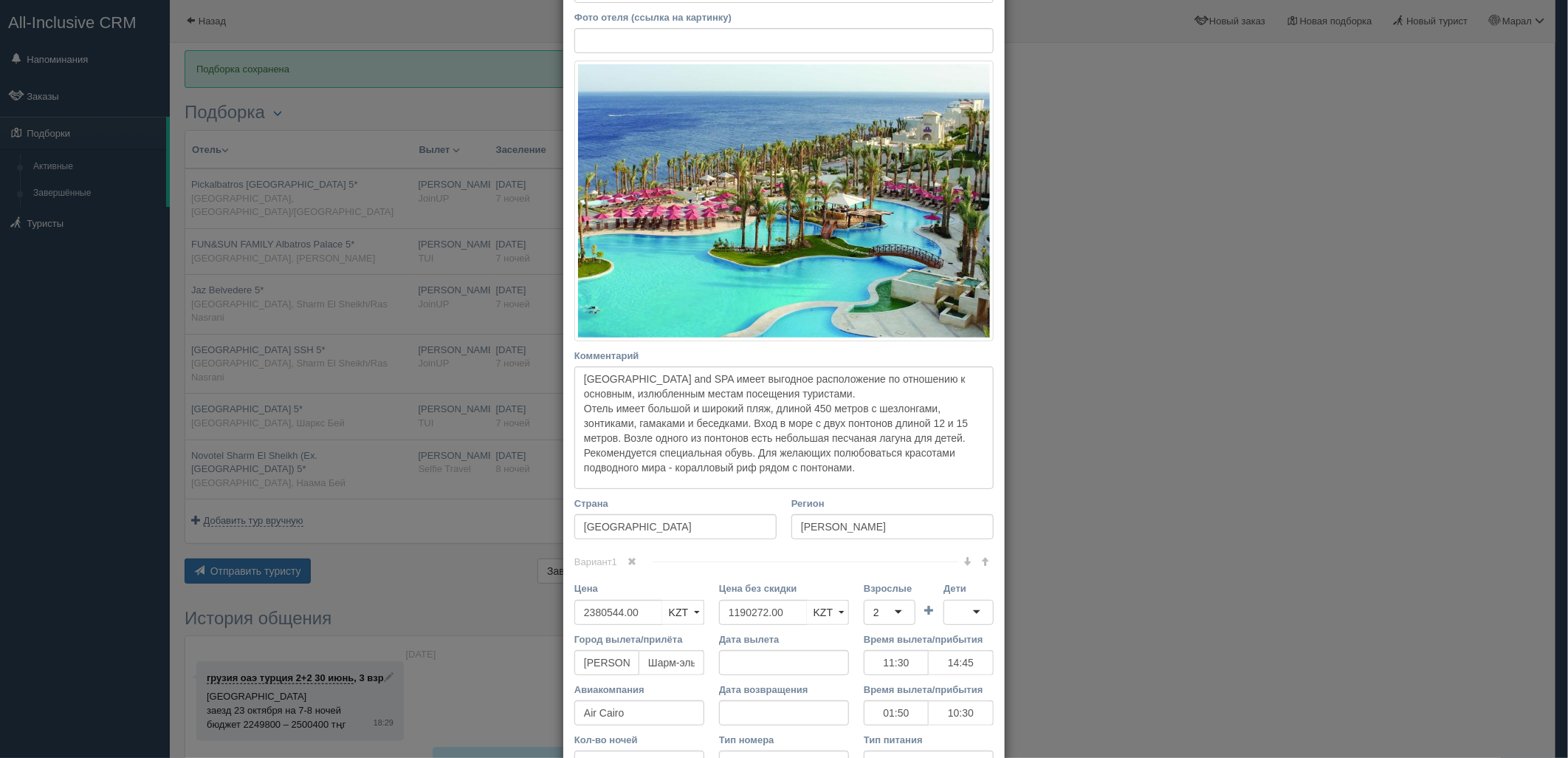
scroll to position [247, 0]
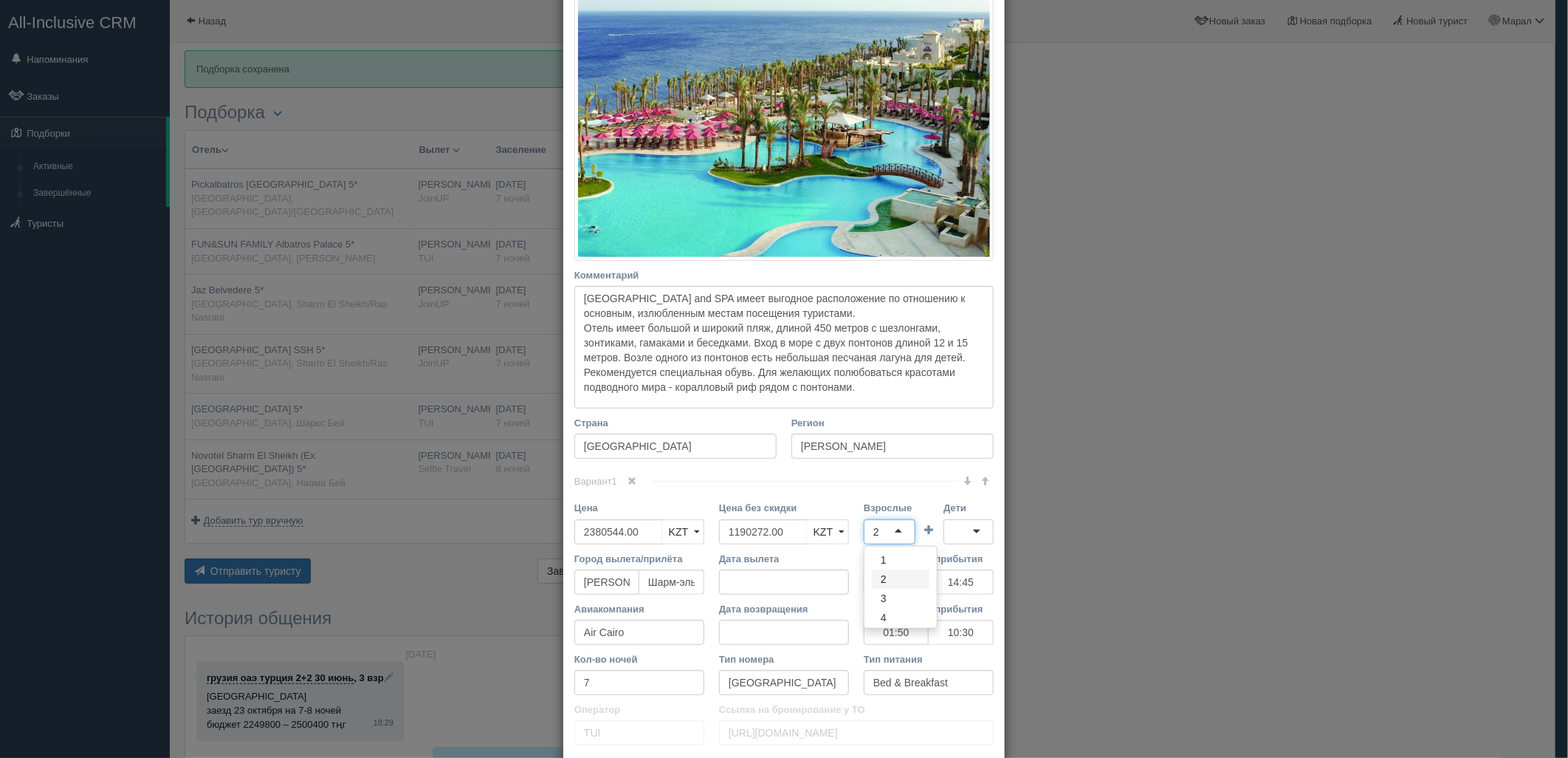
click at [881, 536] on div "2" at bounding box center [889, 531] width 51 height 25
click at [879, 587] on div "Вариант 1 Цена 2380544.00 KZT USD EUR KZT KZT USD EUR" at bounding box center [784, 616] width 420 height 272
click at [882, 543] on div "2" at bounding box center [889, 531] width 51 height 25
drag, startPoint x: 882, startPoint y: 601, endPoint x: 902, endPoint y: 587, distance: 24.4
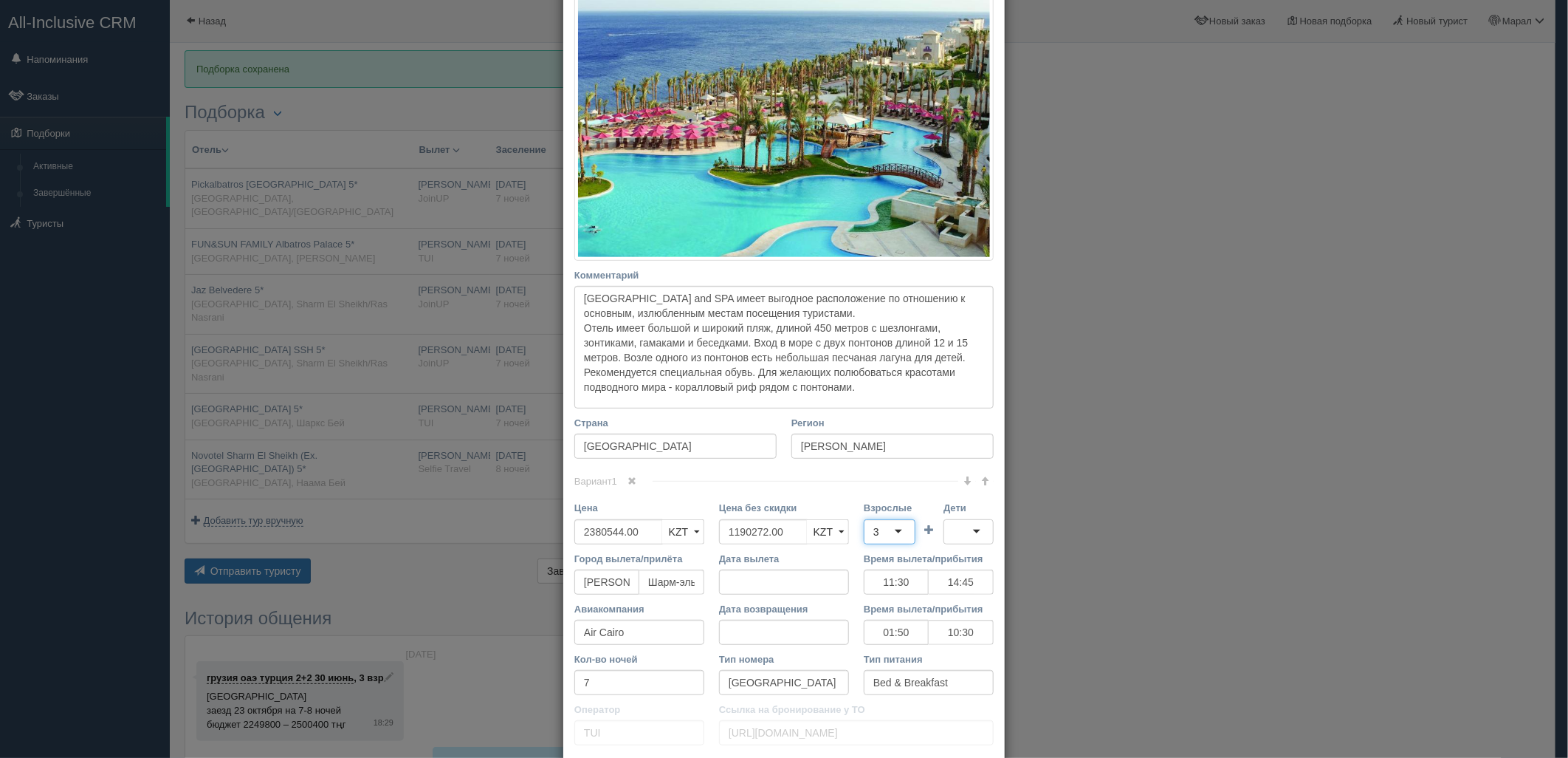
click at [953, 527] on div at bounding box center [969, 531] width 50 height 25
drag, startPoint x: 788, startPoint y: 527, endPoint x: 696, endPoint y: 526, distance: 92.0
click at [696, 526] on div "Цена 2380544.00 KZT USD EUR KZT KZT USD EUR Цена без скидки 1190272.00 KZT USD …" at bounding box center [783, 526] width 434 height 50
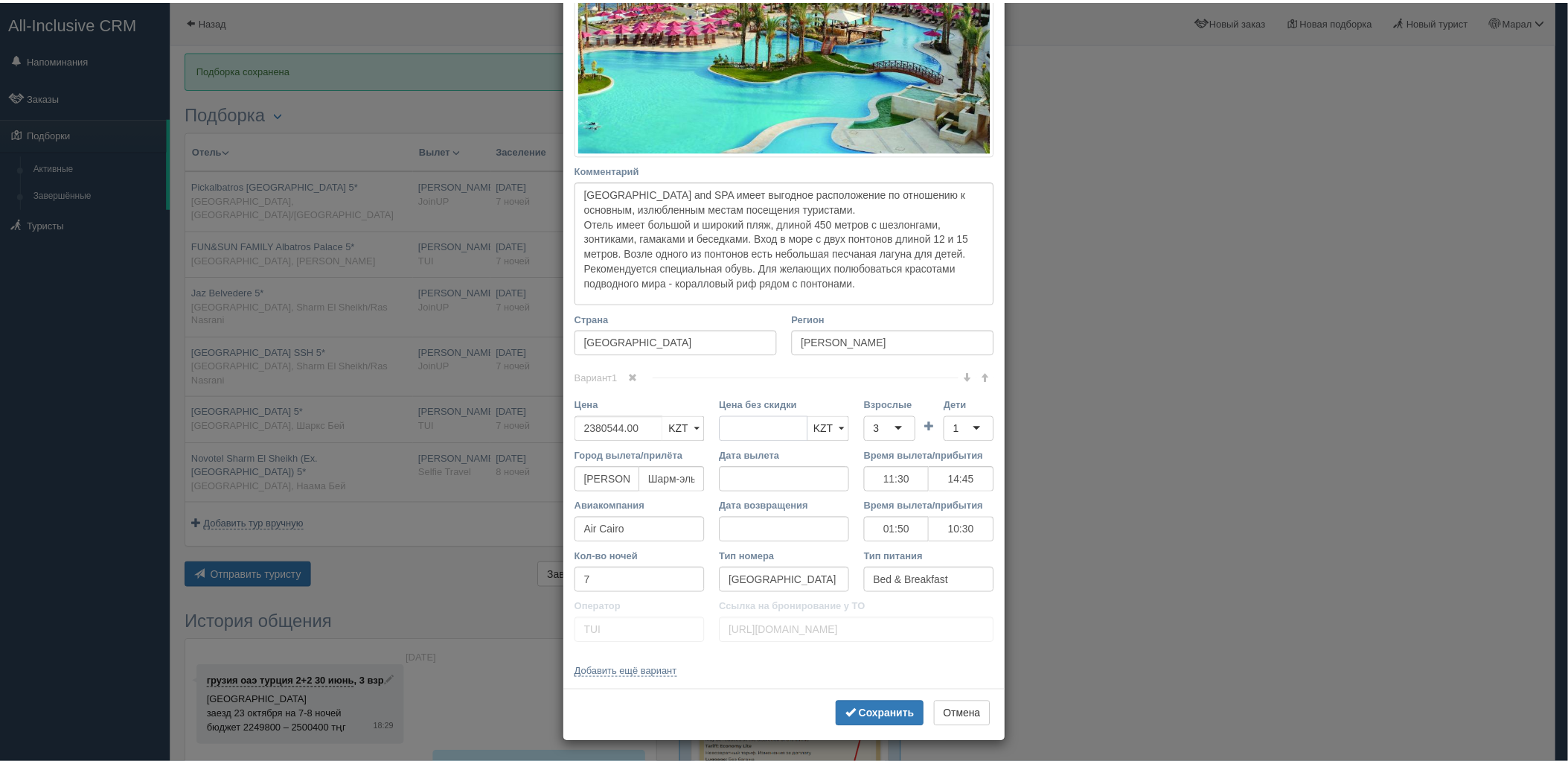
scroll to position [358, 0]
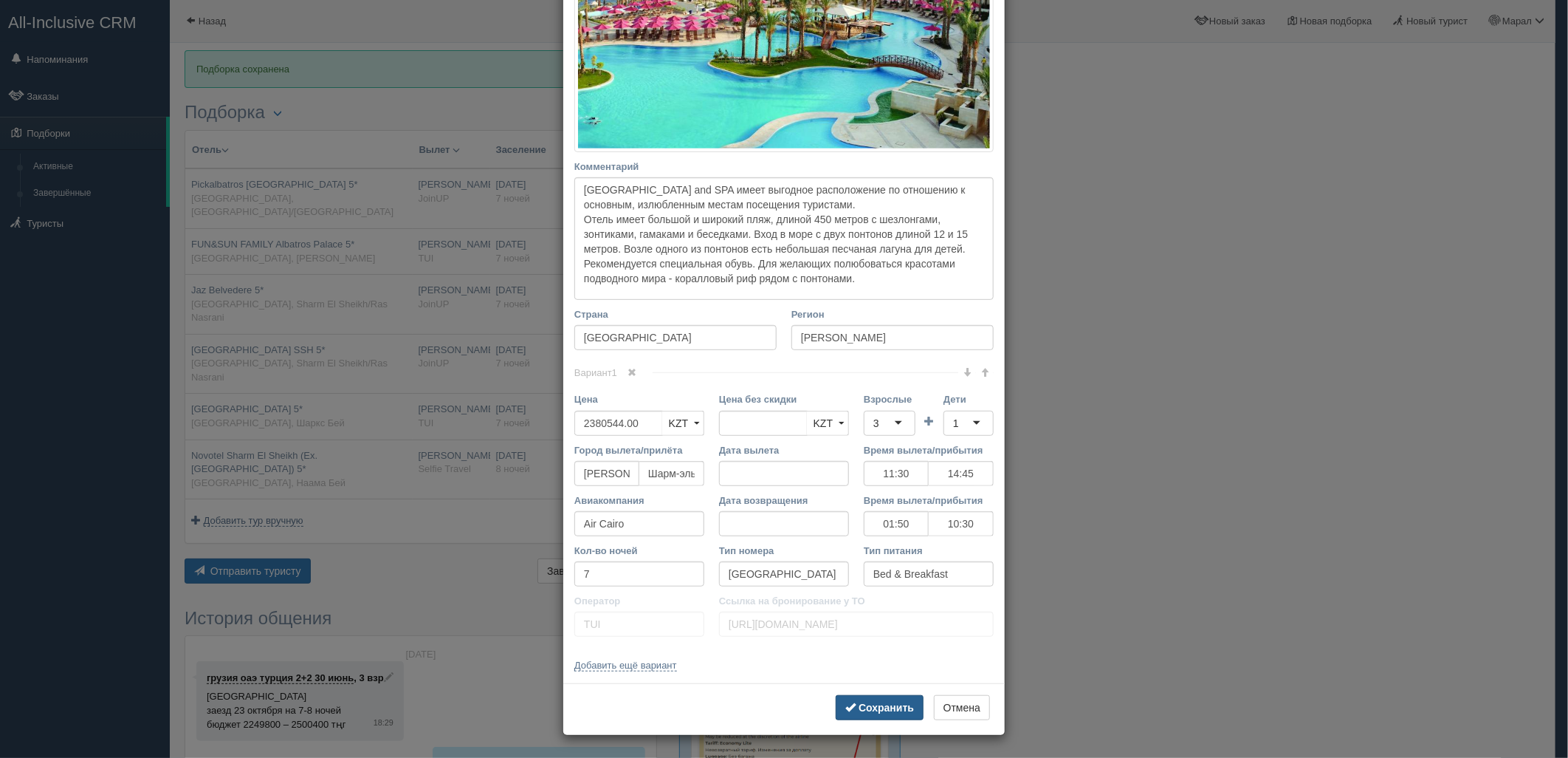
click at [882, 711] on b "Сохранить" at bounding box center [886, 707] width 55 height 12
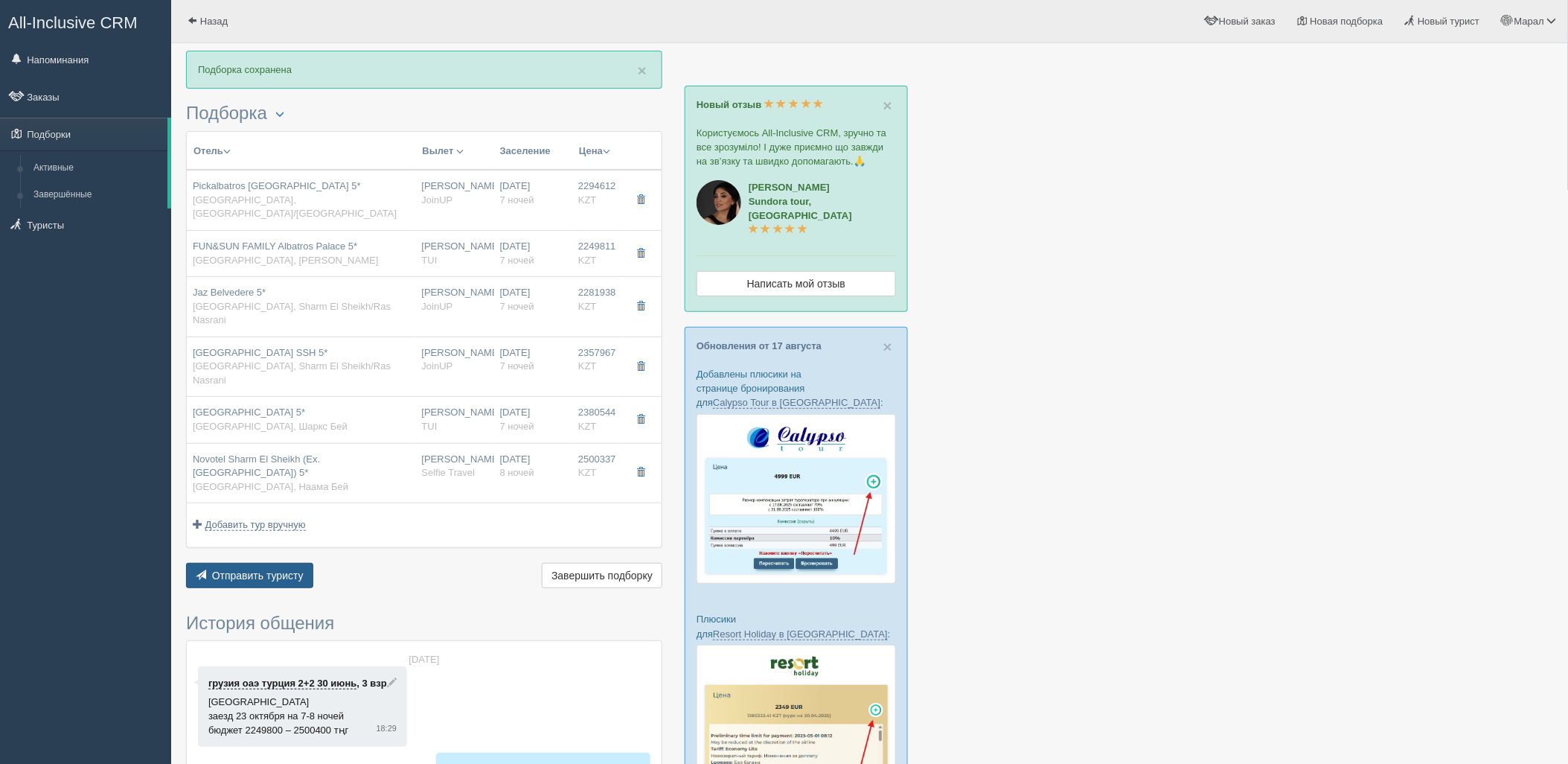
click at [232, 569] on span "Отправить туристу" at bounding box center [257, 575] width 92 height 12
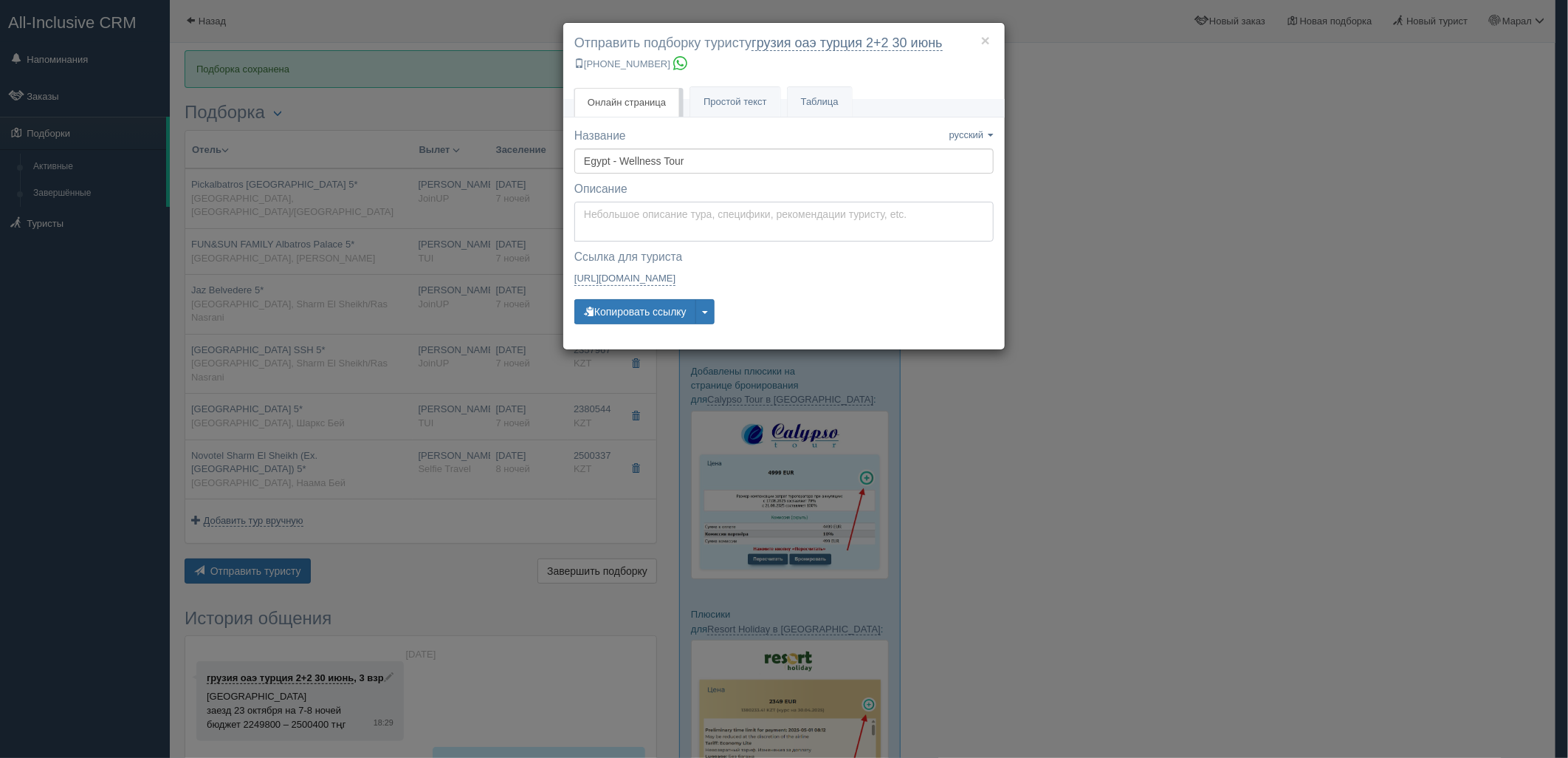
type textarea "Здравствуйте! Ниже представлены варианты туров для Вас. Для просмотра описания …"
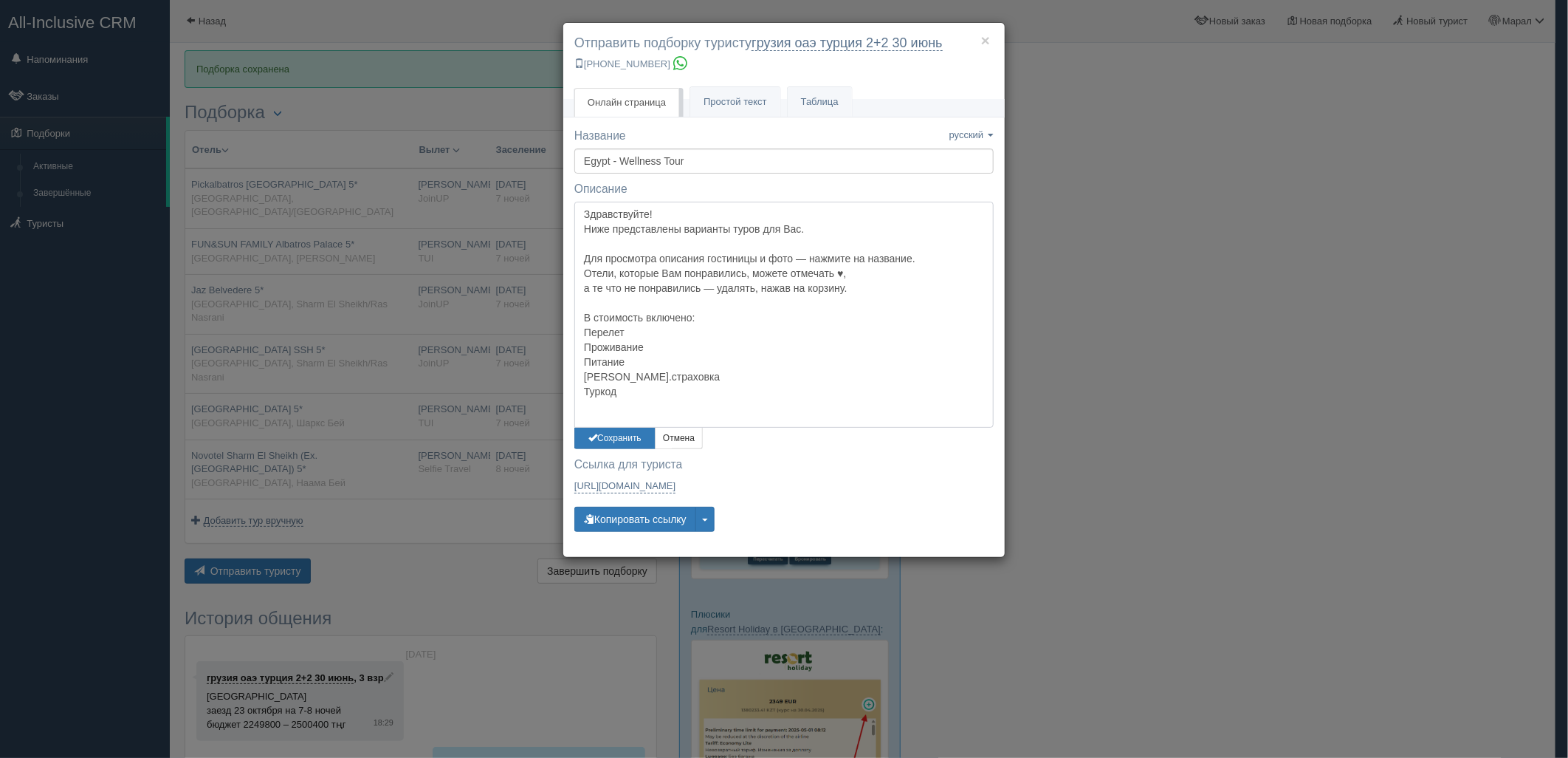
click at [632, 212] on textarea "Здравствуйте! Ниже представлены варианты туров для Вас. Для просмотра описания …" at bounding box center [784, 315] width 420 height 226
click at [613, 437] on button "Сохранить" at bounding box center [615, 438] width 81 height 21
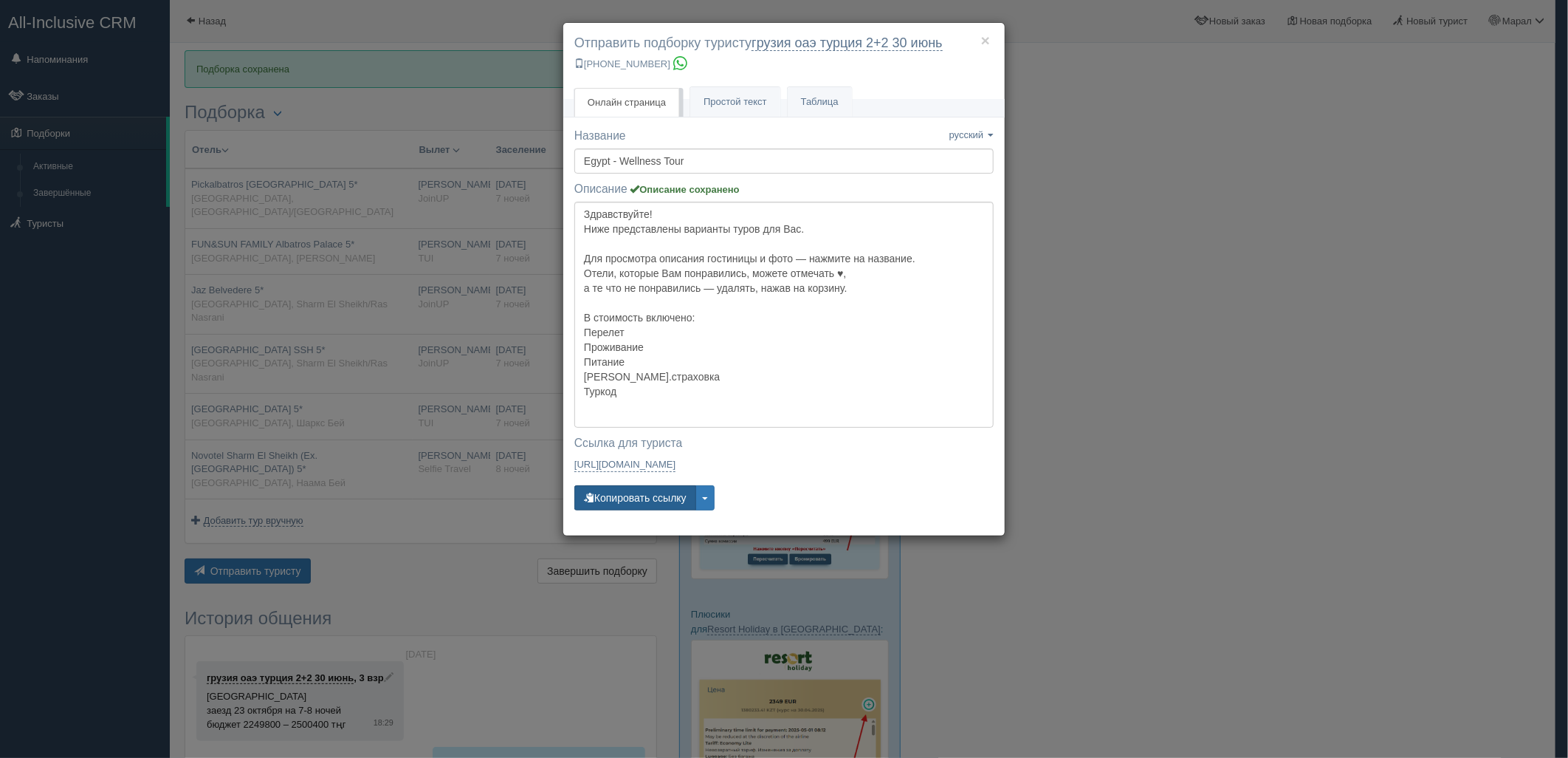
click at [632, 492] on button "Копировать ссылку" at bounding box center [635, 498] width 121 height 25
drag, startPoint x: 1300, startPoint y: 175, endPoint x: 1290, endPoint y: 174, distance: 10.0
click at [1300, 175] on div "× Отправить подборку туристу грузия оаэ [GEOGRAPHIC_DATA] 2+2 [DATE] [PHONE_NUM…" at bounding box center [784, 379] width 1568 height 758
